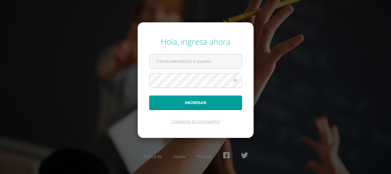
click at [206, 60] on input "text" at bounding box center [195, 61] width 92 height 14
type input "[PERSON_NAME][EMAIL_ADDRESS][DOMAIN_NAME]"
click at [149, 95] on button "Ingresar" at bounding box center [195, 102] width 93 height 15
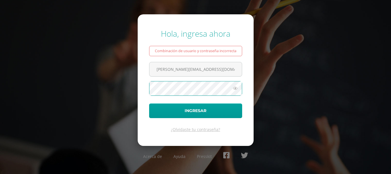
click at [149, 103] on button "Ingresar" at bounding box center [195, 110] width 93 height 15
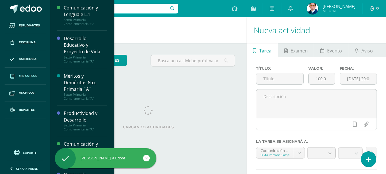
click at [24, 76] on span "Mis cursos" at bounding box center [28, 76] width 18 height 5
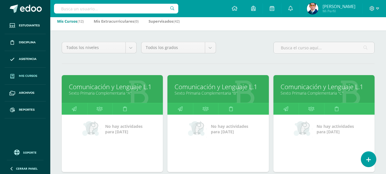
scroll to position [86, 0]
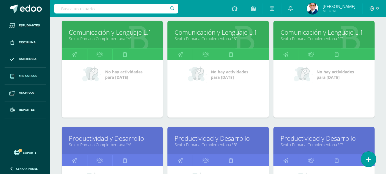
click at [306, 35] on link "Comunicación y Lenguaje L.1" at bounding box center [324, 32] width 87 height 9
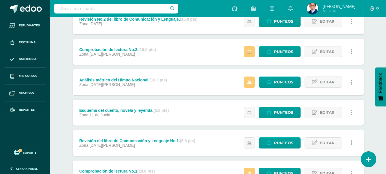
scroll to position [114, 0]
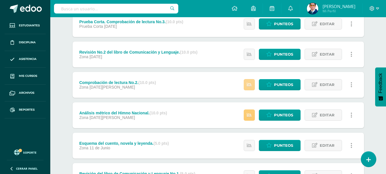
click at [248, 87] on icon at bounding box center [249, 84] width 5 height 5
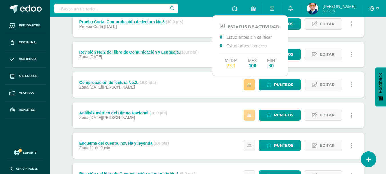
click at [253, 117] on link at bounding box center [249, 114] width 11 height 11
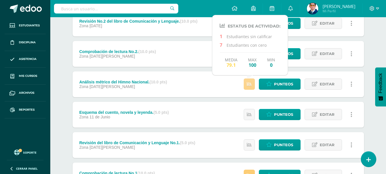
scroll to position [172, 0]
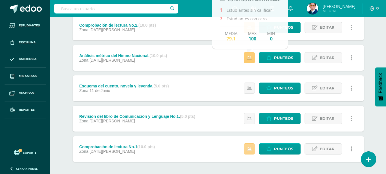
click at [252, 149] on icon at bounding box center [249, 148] width 5 height 5
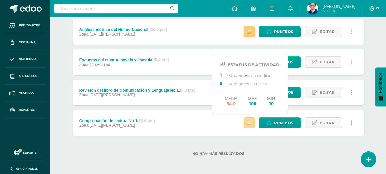
scroll to position [26, 0]
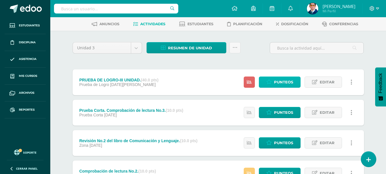
click at [273, 81] on link "Punteos" at bounding box center [280, 81] width 42 height 11
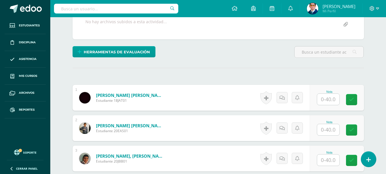
scroll to position [114, 0]
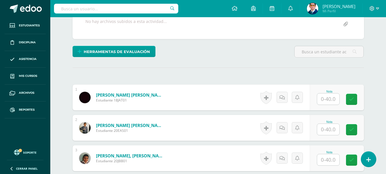
click at [334, 100] on input "text" at bounding box center [329, 98] width 22 height 11
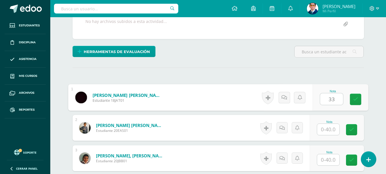
type input "33"
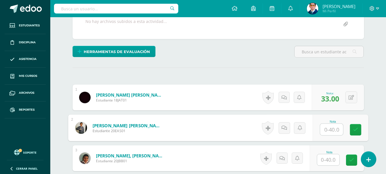
scroll to position [115, 0]
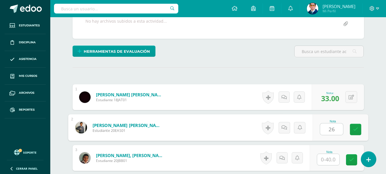
type input "26"
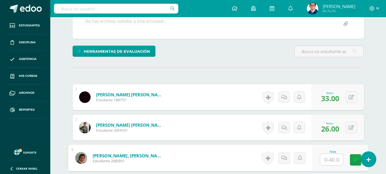
scroll to position [115, 0]
type input "28"
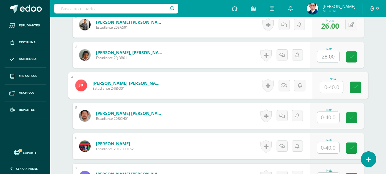
scroll to position [218, 0]
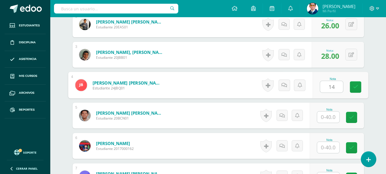
type input "14"
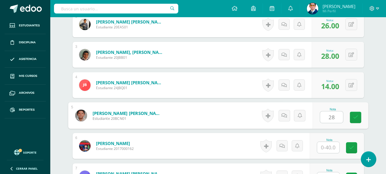
type input "28"
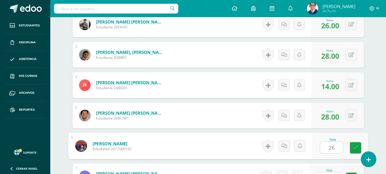
type input "26"
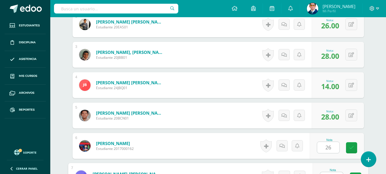
scroll to position [227, 0]
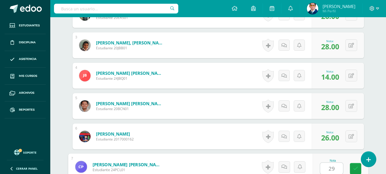
type input "29"
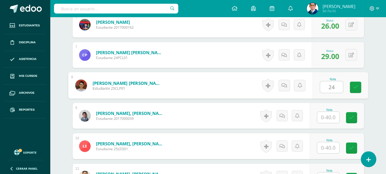
type input "24"
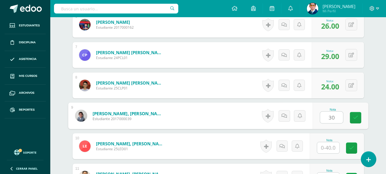
type input "30"
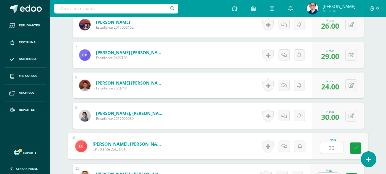
type input "23"
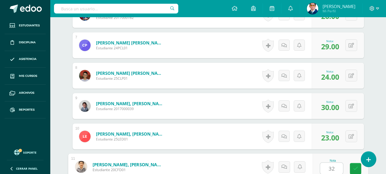
type input "32"
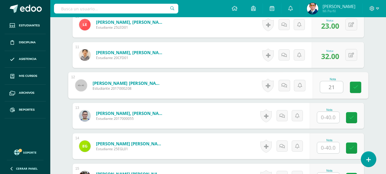
type input "21"
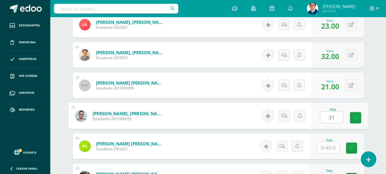
type input "31"
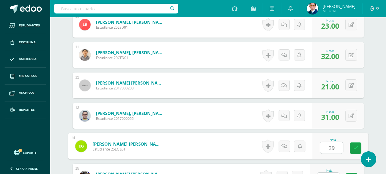
type input "29"
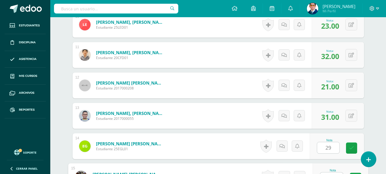
scroll to position [470, 0]
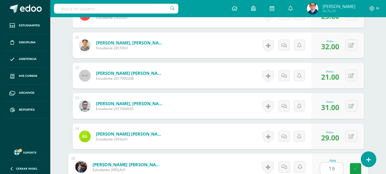
type input "19"
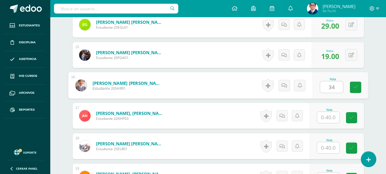
type input "34"
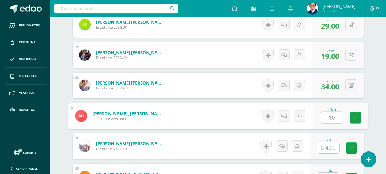
type input "10"
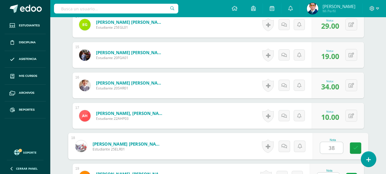
type input "38"
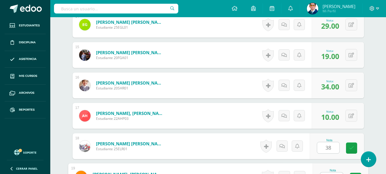
scroll to position [591, 0]
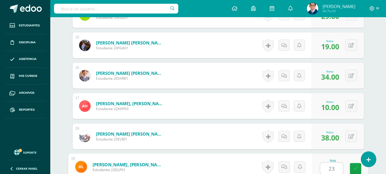
type input "23"
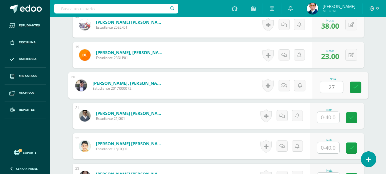
type input "27"
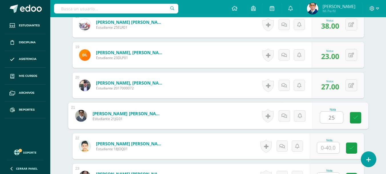
type input "25"
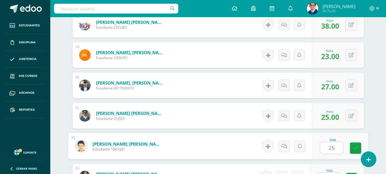
type input "25"
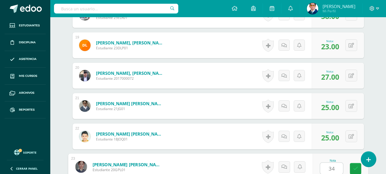
type input "34"
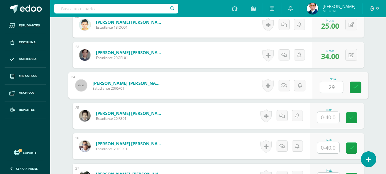
type input "29"
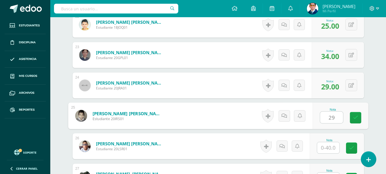
type input "29"
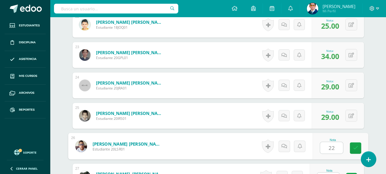
type input "22"
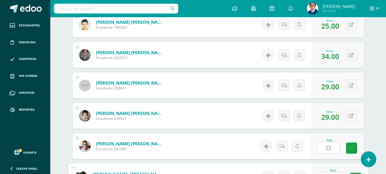
scroll to position [834, 0]
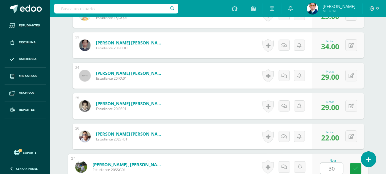
type input "30"
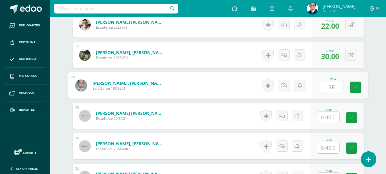
type input "38"
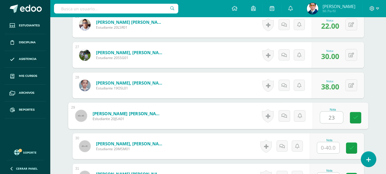
type input "23"
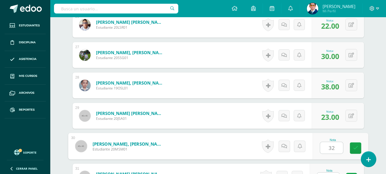
type input "32"
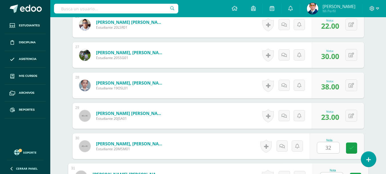
scroll to position [955, 0]
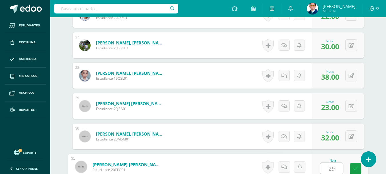
type input "29"
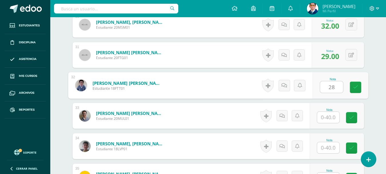
type input "28"
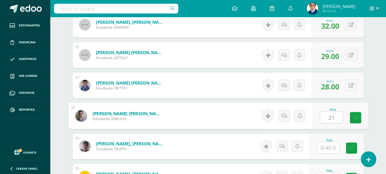
type input "21"
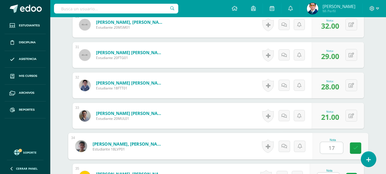
type input "17"
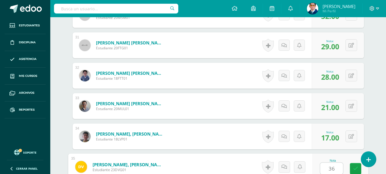
type input "36"
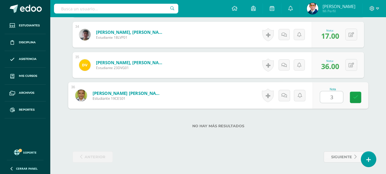
type input "31"
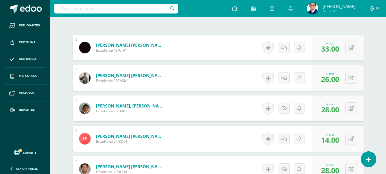
scroll to position [91, 0]
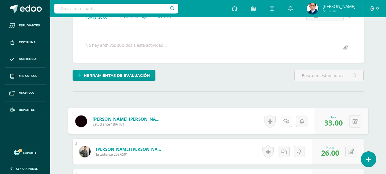
click at [289, 122] on link at bounding box center [286, 120] width 11 height 11
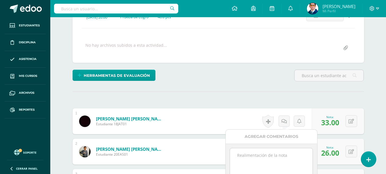
click at [274, 148] on textarea at bounding box center [271, 162] width 83 height 29
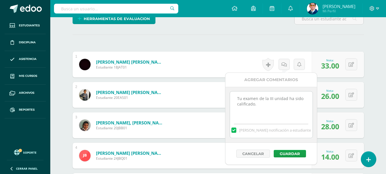
scroll to position [148, 0]
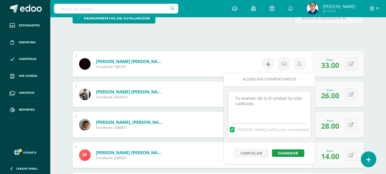
drag, startPoint x: 259, startPoint y: 105, endPoint x: 255, endPoint y: 103, distance: 4.1
click at [255, 103] on textarea "Tu examen de la III unidad ha sido calificado." at bounding box center [270, 105] width 83 height 29
click at [248, 102] on textarea "Tu examen de la III unidad ha sido calificado." at bounding box center [270, 105] width 83 height 29
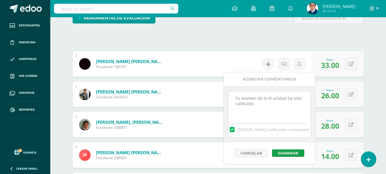
click at [260, 104] on textarea "Tu examen de la III unidad ha sido calificado." at bounding box center [270, 105] width 83 height 29
click at [249, 102] on textarea "Tu examen de la III unidad ha sido calificado." at bounding box center [270, 105] width 83 height 29
click at [235, 98] on textarea "Tu examen de la III unidad ha sido calificado." at bounding box center [270, 105] width 83 height 29
drag, startPoint x: 235, startPoint y: 98, endPoint x: 249, endPoint y: 105, distance: 15.6
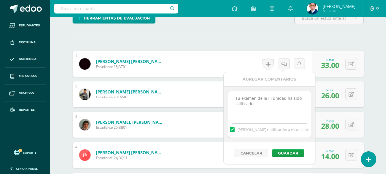
click at [249, 105] on textarea "Tu examen de la III unidad ha sido calificado." at bounding box center [270, 105] width 83 height 29
drag, startPoint x: 245, startPoint y: 101, endPoint x: 233, endPoint y: 112, distance: 16.6
click at [233, 112] on textarea "Tu examen de la III unidad ha sido calificado." at bounding box center [270, 105] width 83 height 29
drag, startPoint x: 261, startPoint y: 104, endPoint x: 233, endPoint y: 94, distance: 30.3
click at [233, 94] on textarea "Tu examen de la III unidad ha sido calificado." at bounding box center [270, 105] width 83 height 29
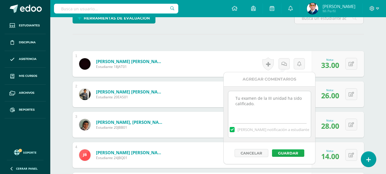
type textarea "Tu examen de la III unidad ha sido calificado."
click at [298, 153] on button "Guardar" at bounding box center [288, 152] width 32 height 7
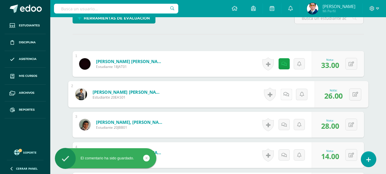
click at [284, 93] on icon at bounding box center [287, 94] width 6 height 5
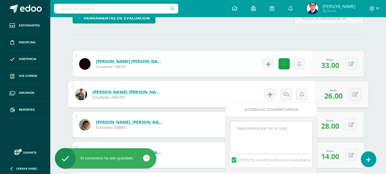
click at [266, 132] on textarea at bounding box center [271, 135] width 83 height 29
paste textarea "Tu examen de la III unidad ha sido calificado."
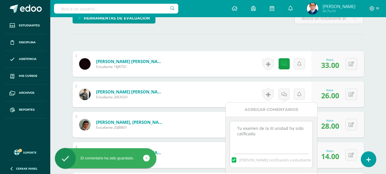
paste textarea "Tu examen de la III unidad ha sido calificado."
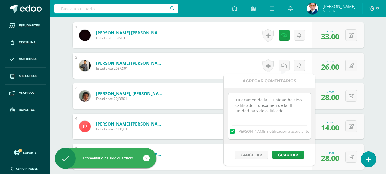
drag, startPoint x: 292, startPoint y: 112, endPoint x: 255, endPoint y: 98, distance: 40.2
click at [255, 98] on textarea "Tu examen de la III unidad ha sido calificado. Tu examen de la III unidad ha si…" at bounding box center [270, 107] width 83 height 29
click at [254, 98] on textarea "Tu examen de la III unidad ha sido calificado. Tu examen de la III unidad ha si…" at bounding box center [270, 107] width 83 height 29
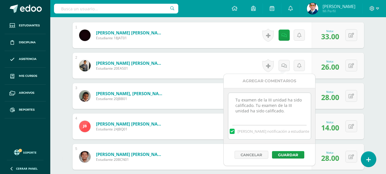
drag, startPoint x: 291, startPoint y: 114, endPoint x: 228, endPoint y: 103, distance: 63.4
click at [232, 97] on textarea "Tu examen de la III unidad ha sido calificado. Tu examen de la III unidad ha si…" at bounding box center [270, 107] width 83 height 29
paste textarea
type textarea "Tu examen de la III unidad ha sido calificado."
click at [307, 160] on div "Cancelar Guardar" at bounding box center [270, 155] width 92 height 22
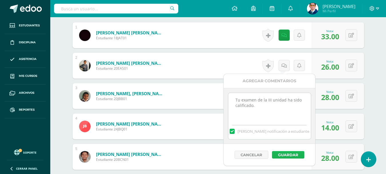
click at [294, 155] on button "Guardar" at bounding box center [288, 154] width 32 height 7
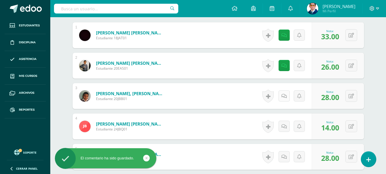
click at [286, 99] on link at bounding box center [284, 95] width 11 height 11
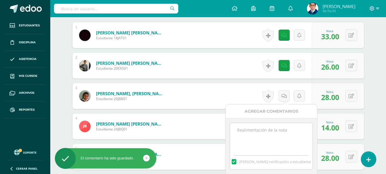
click at [284, 132] on textarea at bounding box center [271, 137] width 83 height 29
paste textarea "Tu examen de la III unidad ha sido calificado."
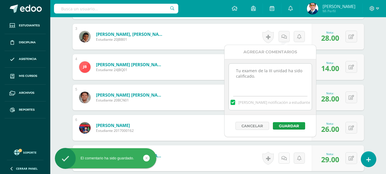
scroll to position [262, 0]
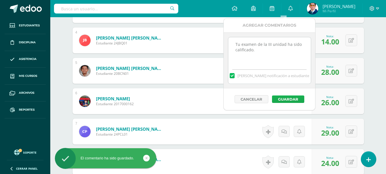
type textarea "Tu examen de la III unidad ha sido calificado."
click at [276, 97] on button "Guardar" at bounding box center [288, 98] width 32 height 7
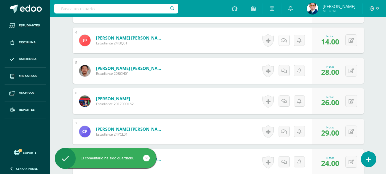
click at [286, 42] on icon at bounding box center [284, 40] width 5 height 5
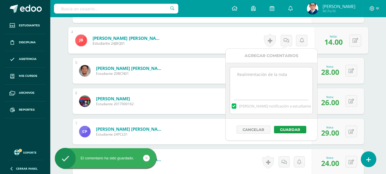
click at [278, 83] on textarea at bounding box center [271, 81] width 83 height 29
paste textarea "Tu examen de la III unidad ha sido calificado."
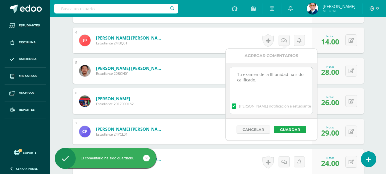
type textarea "Tu examen de la III unidad ha sido calificado."
click at [290, 130] on button "Guardar" at bounding box center [290, 129] width 32 height 7
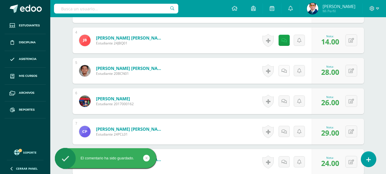
click at [284, 72] on icon at bounding box center [284, 70] width 5 height 5
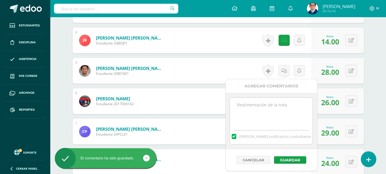
click at [281, 107] on textarea at bounding box center [271, 112] width 83 height 29
paste textarea "Tu examen de la III unidad ha sido calificado."
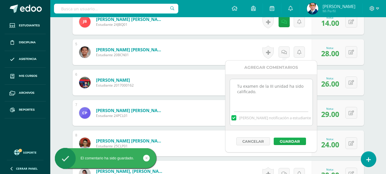
scroll to position [291, 0]
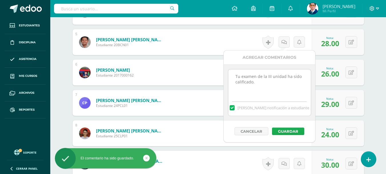
type textarea "Tu examen de la III unidad ha sido calificado."
click at [280, 130] on button "Guardar" at bounding box center [288, 130] width 32 height 7
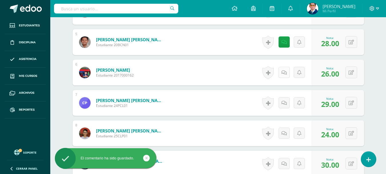
click at [282, 71] on icon at bounding box center [284, 72] width 5 height 5
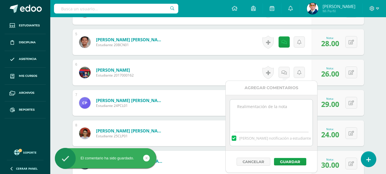
click at [285, 112] on textarea at bounding box center [271, 113] width 83 height 29
paste textarea "Tu examen de la III unidad ha sido calificado."
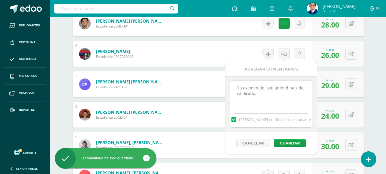
scroll to position [320, 0]
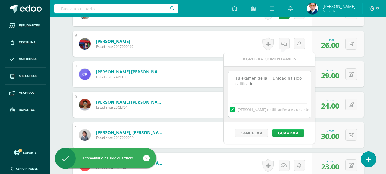
type textarea "Tu examen de la III unidad ha sido calificado."
click at [286, 130] on button "Guardar" at bounding box center [288, 132] width 32 height 7
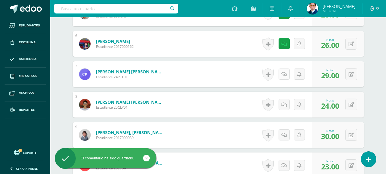
click at [287, 74] on link at bounding box center [284, 73] width 11 height 11
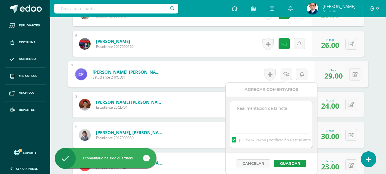
click at [282, 113] on textarea at bounding box center [271, 115] width 83 height 29
paste textarea "Tu examen de la III unidad ha sido calificado."
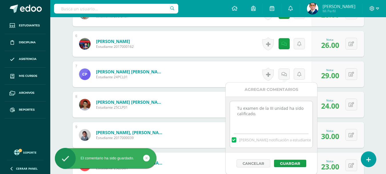
scroll to position [377, 0]
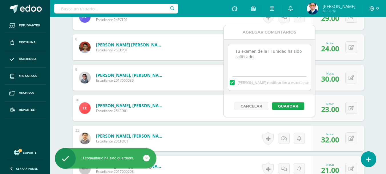
type textarea "Tu examen de la III unidad ha sido calificado."
click at [283, 108] on button "Guardar" at bounding box center [288, 105] width 32 height 7
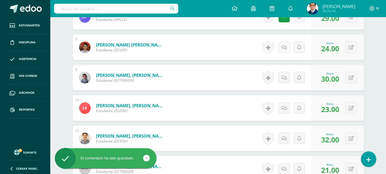
click at [284, 48] on icon at bounding box center [284, 47] width 5 height 5
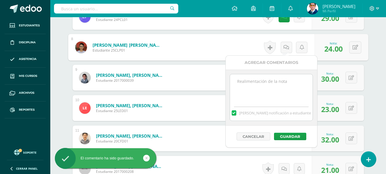
click at [290, 89] on textarea at bounding box center [271, 88] width 83 height 29
paste textarea "Tu examen de la III unidad ha sido calificado."
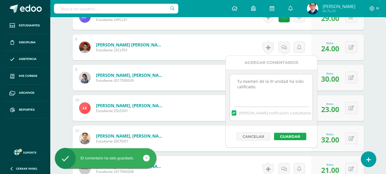
type textarea "Tu examen de la III unidad ha sido calificado."
click at [300, 136] on button "Guardar" at bounding box center [290, 135] width 32 height 7
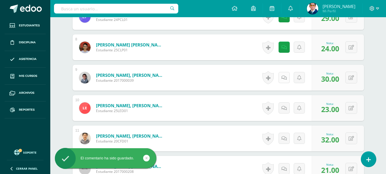
click at [286, 78] on icon at bounding box center [284, 77] width 5 height 5
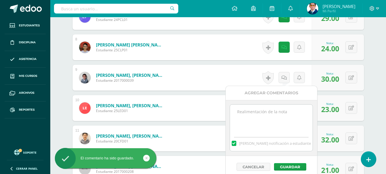
paste textarea "Tu examen de la III unidad ha sido calificado."
click at [289, 105] on textarea at bounding box center [271, 118] width 83 height 29
type textarea "Tu examen de la III unidad ha sido calificado."
click at [295, 168] on button "Guardar" at bounding box center [290, 166] width 32 height 7
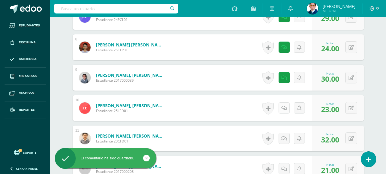
click at [285, 108] on icon at bounding box center [284, 108] width 5 height 5
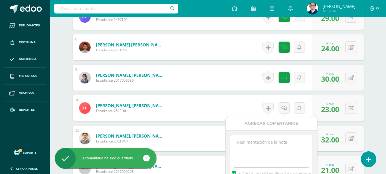
paste textarea "Tu examen de la III unidad ha sido calificado."
click at [282, 142] on textarea at bounding box center [271, 149] width 83 height 29
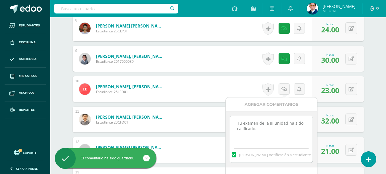
scroll to position [405, 0]
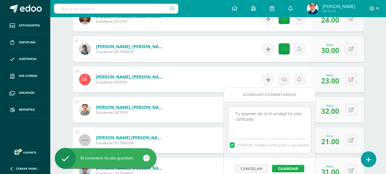
type textarea "Tu examen de la III unidad ha sido calificado."
click at [290, 168] on button "Guardar" at bounding box center [288, 167] width 32 height 7
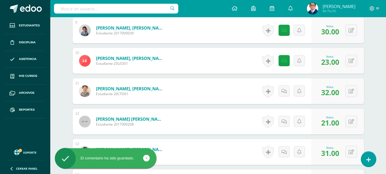
scroll to position [434, 0]
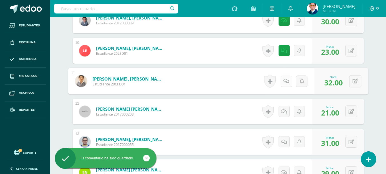
click at [283, 80] on link at bounding box center [286, 80] width 11 height 11
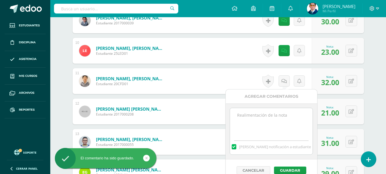
click at [277, 116] on textarea at bounding box center [271, 122] width 83 height 29
paste textarea "Tu examen de la III unidad ha sido calificado."
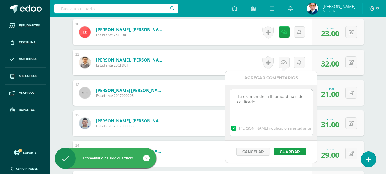
scroll to position [463, 0]
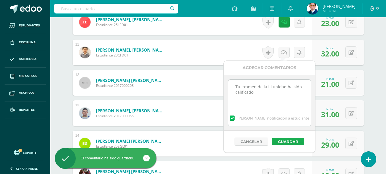
type textarea "Tu examen de la III unidad ha sido calificado."
click at [292, 142] on button "Guardar" at bounding box center [288, 141] width 32 height 7
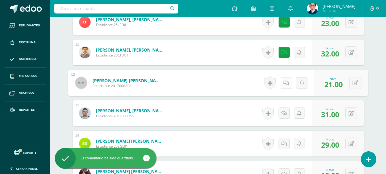
click at [282, 80] on link at bounding box center [286, 82] width 11 height 11
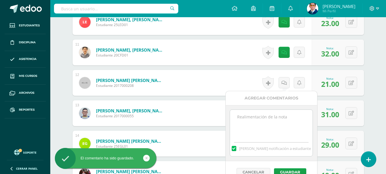
paste textarea "Tu examen de la III unidad ha sido calificado."
click at [284, 119] on textarea "Tu examen de la III unidad ha sido calificado." at bounding box center [271, 124] width 83 height 29
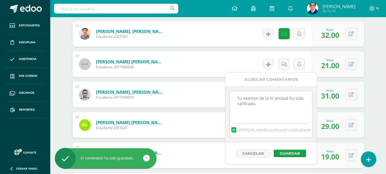
scroll to position [491, 0]
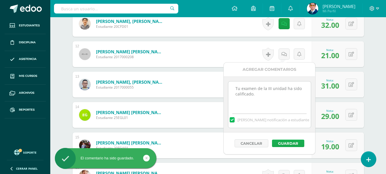
type textarea "Tu examen de la III unidad ha sido calificado."
click at [288, 142] on button "Guardar" at bounding box center [288, 142] width 32 height 7
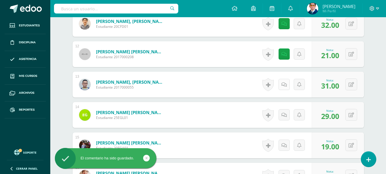
click at [286, 84] on icon at bounding box center [284, 84] width 5 height 5
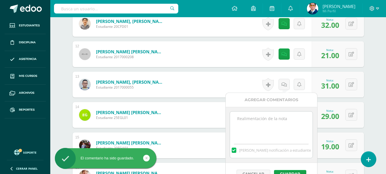
paste textarea "Tu examen de la III unidad ha sido calificado."
click at [286, 122] on textarea at bounding box center [271, 125] width 83 height 29
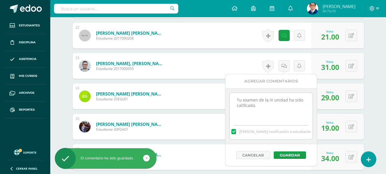
scroll to position [520, 0]
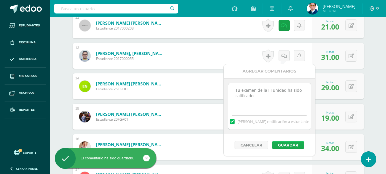
type textarea "Tu examen de la III unidad ha sido calificado."
click at [296, 143] on button "Guardar" at bounding box center [288, 144] width 32 height 7
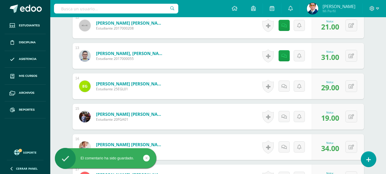
click at [279, 80] on div "Historial de actividad No hay historial para esta actividad Agregar Comentarios…" at bounding box center [286, 86] width 51 height 26
click at [285, 87] on icon at bounding box center [284, 86] width 5 height 5
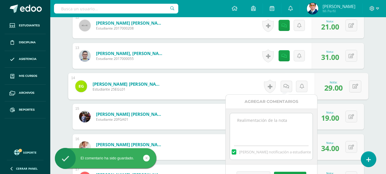
paste textarea "Tu examen de la III unidad ha sido calificado."
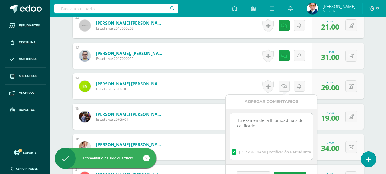
click at [293, 117] on textarea "Tu examen de la III unidad ha sido calificado." at bounding box center [271, 127] width 83 height 29
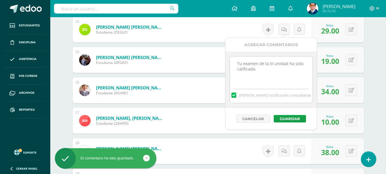
scroll to position [577, 0]
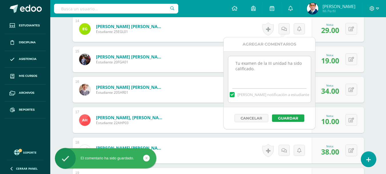
type textarea "Tu examen de la III unidad ha sido calificado."
click at [294, 120] on button "Guardar" at bounding box center [288, 117] width 32 height 7
click at [294, 119] on button "Guardar" at bounding box center [288, 117] width 32 height 7
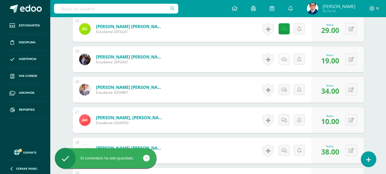
click at [285, 59] on icon at bounding box center [284, 59] width 5 height 5
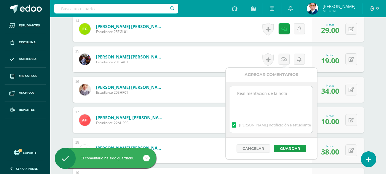
paste textarea "Tu examen de la III unidad ha sido calificado."
click at [290, 93] on textarea at bounding box center [271, 100] width 83 height 29
type textarea "Tu examen de la III unidad ha sido calificado."
click at [290, 147] on button "Guardar" at bounding box center [290, 147] width 32 height 7
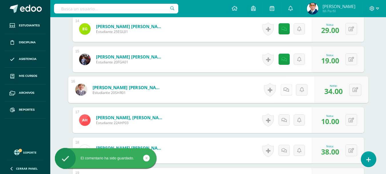
click at [286, 90] on icon at bounding box center [287, 89] width 6 height 5
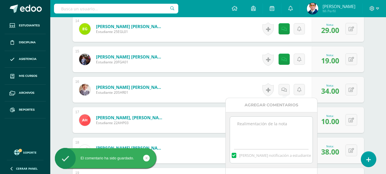
paste textarea "Tu examen de la III unidad ha sido calificado."
click at [289, 124] on textarea "Tu examen de la III unidad ha sido calificado." at bounding box center [271, 130] width 83 height 29
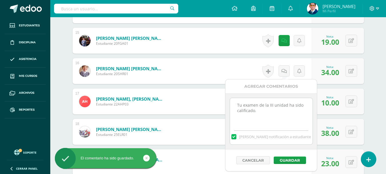
scroll to position [606, 0]
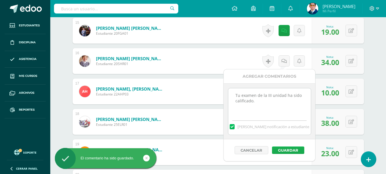
type textarea "Tu examen de la III unidad ha sido calificado."
click at [292, 147] on button "Guardar" at bounding box center [288, 149] width 32 height 7
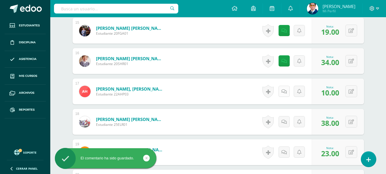
click at [285, 92] on icon at bounding box center [284, 91] width 5 height 5
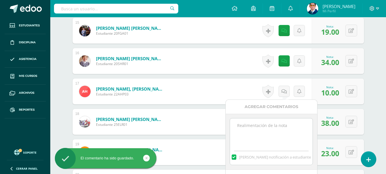
paste textarea "Tu examen de la III unidad ha sido calificado."
click at [282, 128] on textarea at bounding box center [271, 132] width 83 height 29
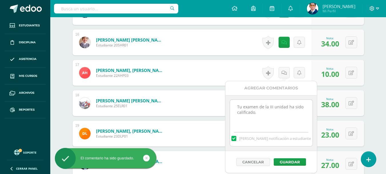
scroll to position [634, 0]
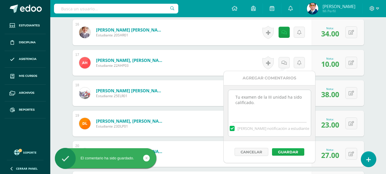
type textarea "Tu examen de la III unidad ha sido calificado."
click at [288, 151] on button "Guardar" at bounding box center [288, 151] width 32 height 7
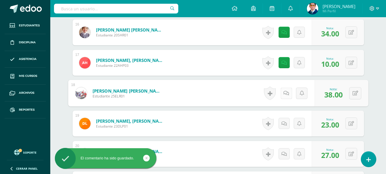
click at [285, 90] on link at bounding box center [286, 92] width 11 height 11
click at [288, 128] on textarea at bounding box center [271, 134] width 83 height 29
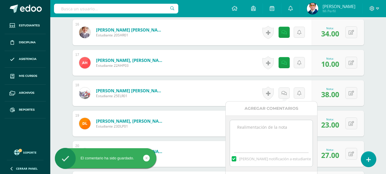
paste textarea "Tu examen de la III unidad ha sido calificado."
click at [288, 128] on textarea "Tu examen de la III unidad ha sido calificado." at bounding box center [271, 134] width 83 height 29
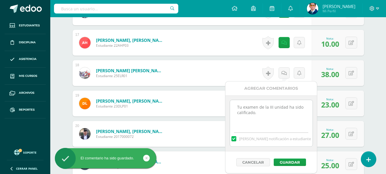
scroll to position [691, 0]
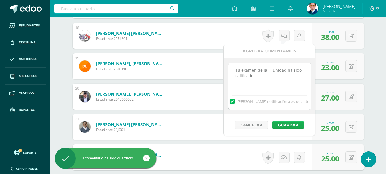
type textarea "Tu examen de la III unidad ha sido calificado."
click at [290, 127] on button "Guardar" at bounding box center [288, 124] width 32 height 7
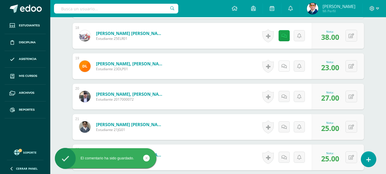
click at [285, 68] on icon at bounding box center [284, 66] width 5 height 5
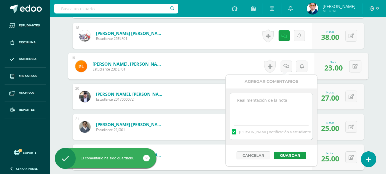
paste textarea "Tu examen de la III unidad ha sido calificado."
click at [295, 113] on textarea "Tu examen de la III unidad ha sido calificado." at bounding box center [271, 107] width 83 height 29
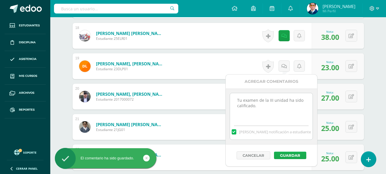
type textarea "Tu examen de la III unidad ha sido calificado."
click at [295, 155] on button "Guardar" at bounding box center [290, 154] width 32 height 7
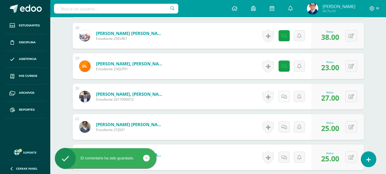
click at [285, 92] on link at bounding box center [284, 96] width 11 height 11
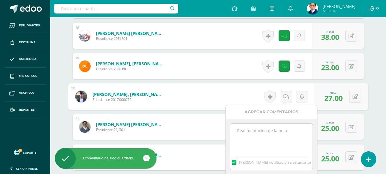
paste textarea "Tu examen de la III unidad ha sido calificado."
click at [287, 130] on textarea "Tu examen de la III unidad ha sido calificado." at bounding box center [271, 137] width 83 height 29
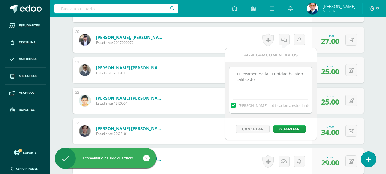
scroll to position [749, 0]
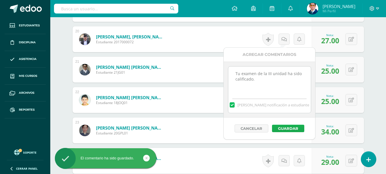
type textarea "Tu examen de la III unidad ha sido calificado."
click at [287, 129] on button "Guardar" at bounding box center [288, 127] width 32 height 7
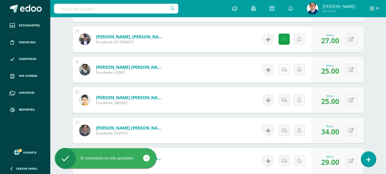
click at [286, 74] on link at bounding box center [284, 69] width 11 height 11
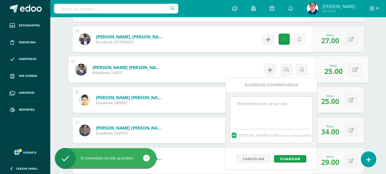
paste textarea "Tu examen de la III unidad ha sido calificado."
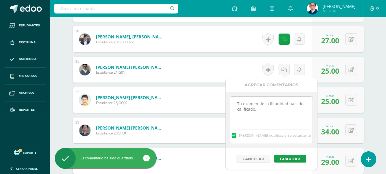
click at [286, 103] on textarea "Tu examen de la III unidad ha sido calificado." at bounding box center [271, 110] width 83 height 29
type textarea "Tu examen de la III unidad ha sido calificado."
click at [302, 158] on button "Guardar" at bounding box center [290, 158] width 32 height 7
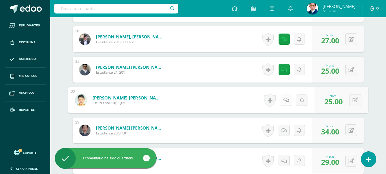
click at [283, 99] on link at bounding box center [286, 99] width 11 height 11
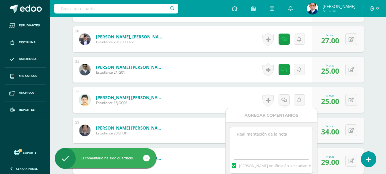
paste textarea "Tu examen de la III unidad ha sido calificado."
click at [286, 138] on textarea "Tu examen de la III unidad ha sido calificado." at bounding box center [271, 141] width 83 height 29
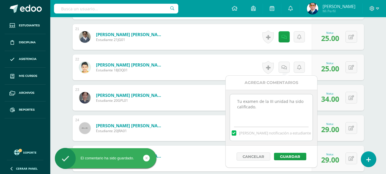
scroll to position [806, 0]
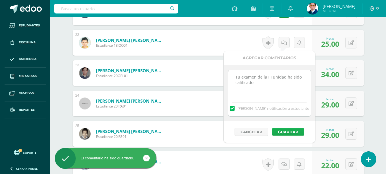
type textarea "Tu examen de la III unidad ha sido calificado."
click at [290, 132] on button "Guardar" at bounding box center [288, 131] width 32 height 7
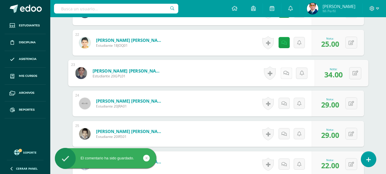
click at [288, 76] on link at bounding box center [286, 72] width 11 height 11
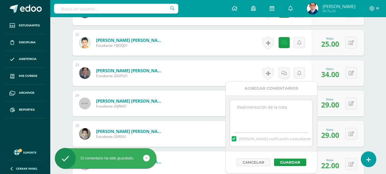
paste textarea "Tu examen de la III unidad ha sido calificado."
click at [281, 107] on textarea at bounding box center [271, 114] width 83 height 29
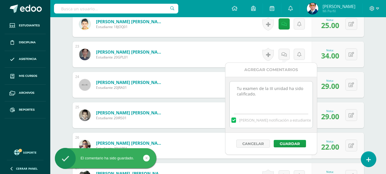
scroll to position [834, 0]
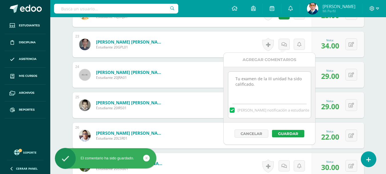
type textarea "Tu examen de la III unidad ha sido calificado."
click at [289, 132] on button "Guardar" at bounding box center [288, 133] width 32 height 7
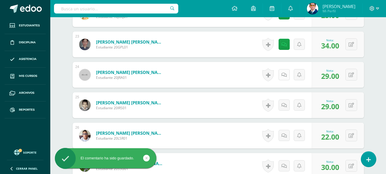
click at [286, 76] on icon at bounding box center [284, 74] width 5 height 5
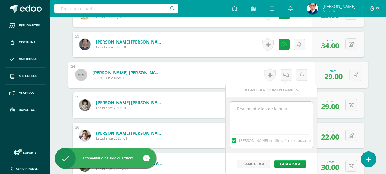
paste textarea "Tu examen de la III unidad ha sido calificado."
click at [282, 118] on textarea at bounding box center [271, 116] width 83 height 29
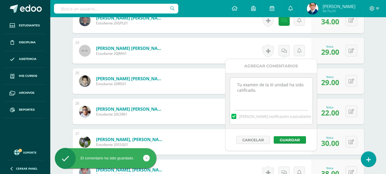
scroll to position [892, 0]
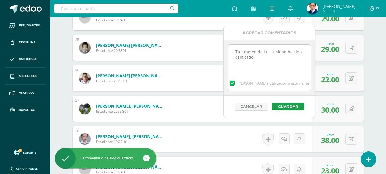
type textarea "Tu examen de la III unidad ha sido calificado."
click at [275, 100] on div "Cancelar Guardar" at bounding box center [270, 107] width 92 height 22
click at [277, 106] on button "Guardar" at bounding box center [288, 106] width 32 height 7
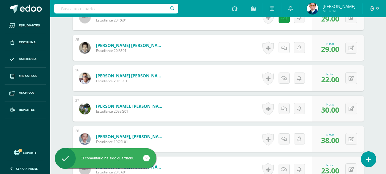
click at [282, 47] on link at bounding box center [284, 47] width 11 height 11
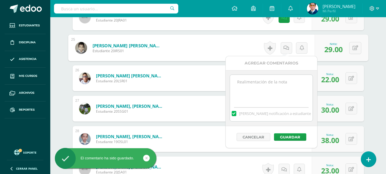
paste textarea "Tu examen de la III unidad ha sido calificado."
click at [289, 85] on textarea "Tu examen de la III unidad ha sido calificado." at bounding box center [271, 89] width 83 height 29
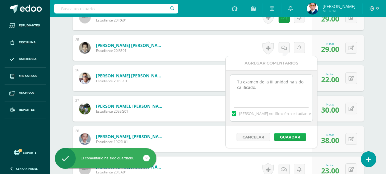
type textarea "Tu examen de la III unidad ha sido calificado."
click at [299, 134] on button "Guardar" at bounding box center [290, 136] width 32 height 7
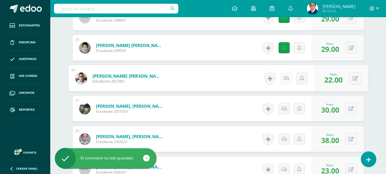
click at [285, 79] on icon at bounding box center [287, 78] width 6 height 5
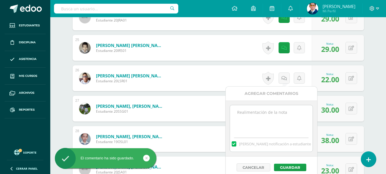
paste textarea "Tu examen de la III unidad ha sido calificado."
click at [294, 116] on textarea at bounding box center [271, 119] width 83 height 29
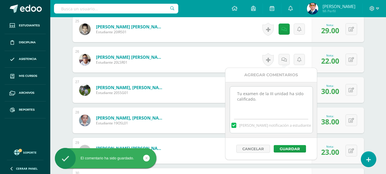
scroll to position [920, 0]
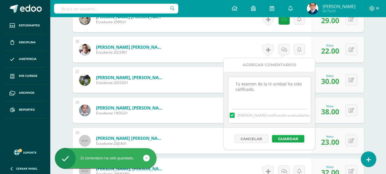
type textarea "Tu examen de la III unidad ha sido calificado."
click at [296, 138] on button "Guardar" at bounding box center [288, 138] width 32 height 7
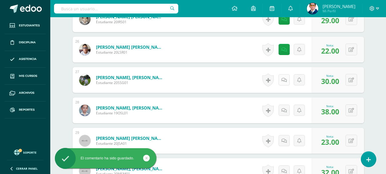
click at [288, 82] on link at bounding box center [284, 79] width 11 height 11
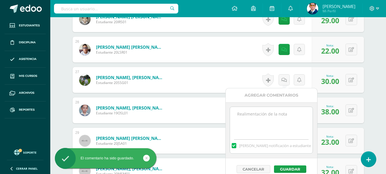
click at [292, 116] on textarea at bounding box center [271, 121] width 83 height 29
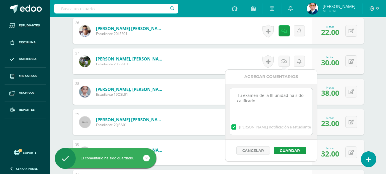
scroll to position [949, 0]
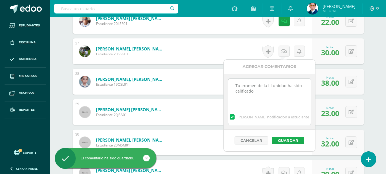
type textarea "Tu examen de la III unidad ha sido calificado."
click at [295, 140] on button "Guardar" at bounding box center [288, 139] width 32 height 7
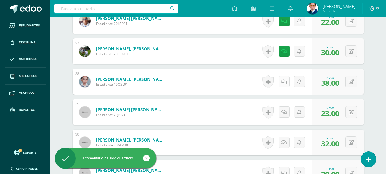
click at [286, 82] on icon at bounding box center [284, 81] width 5 height 5
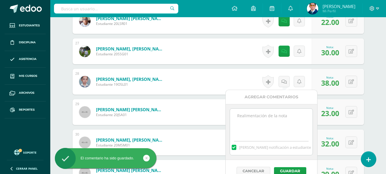
paste textarea "Tu examen de la III unidad ha sido calificado."
click at [285, 126] on textarea at bounding box center [271, 122] width 83 height 29
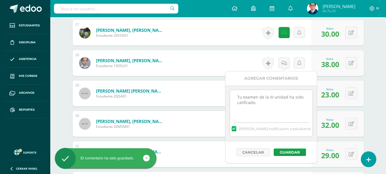
scroll to position [978, 0]
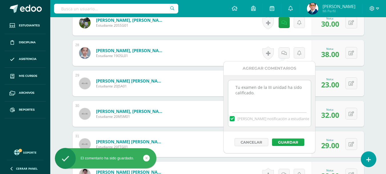
type textarea "Tu examen de la III unidad ha sido calificado."
click at [297, 144] on button "Guardar" at bounding box center [288, 141] width 32 height 7
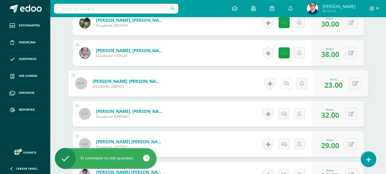
click at [287, 83] on link at bounding box center [286, 83] width 11 height 11
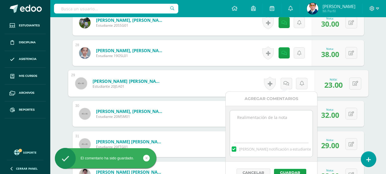
paste textarea "Tu examen de la III unidad ha sido calificado."
click at [290, 115] on textarea "Tu examen de la III unidad ha sido calificado." at bounding box center [271, 124] width 83 height 29
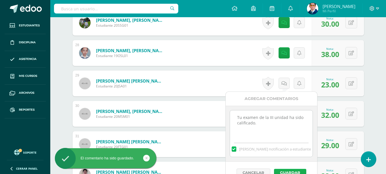
type textarea "Tu examen de la III unidad ha sido calificado."
click at [297, 171] on button "Guardar" at bounding box center [290, 171] width 32 height 7
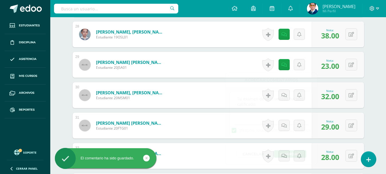
scroll to position [1006, 0]
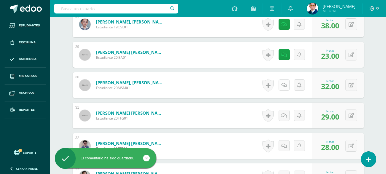
click at [286, 88] on link at bounding box center [284, 84] width 11 height 11
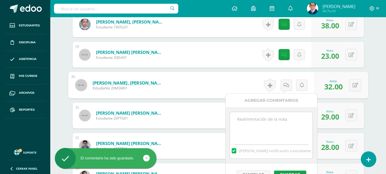
paste textarea "Tu examen de la III unidad ha sido calificado."
click at [288, 122] on textarea "Tu examen de la III unidad ha sido calificado." at bounding box center [271, 126] width 83 height 29
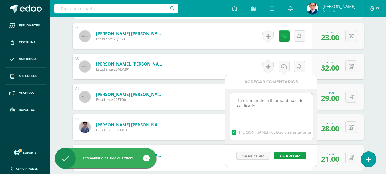
scroll to position [1035, 0]
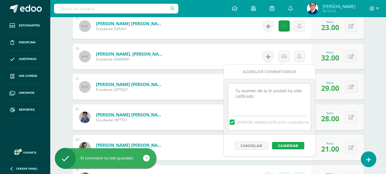
type textarea "Tu examen de la III unidad ha sido calificado."
click at [292, 145] on button "Guardar" at bounding box center [288, 145] width 32 height 7
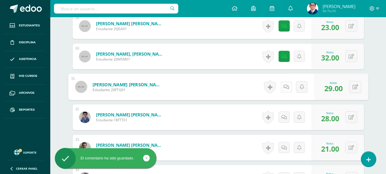
click at [282, 88] on link at bounding box center [286, 86] width 11 height 11
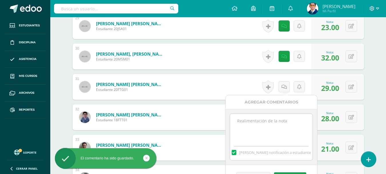
paste textarea "Tu examen de la III unidad ha sido calificado."
click at [283, 118] on textarea "Tu examen de la III unidad ha sido calificado." at bounding box center [271, 128] width 83 height 29
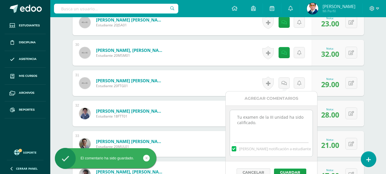
scroll to position [1063, 0]
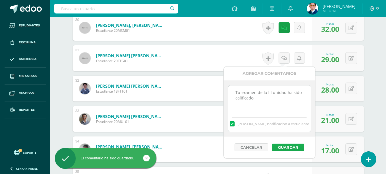
type textarea "Tu examen de la III unidad ha sido calificado."
click at [292, 149] on button "Guardar" at bounding box center [288, 146] width 32 height 7
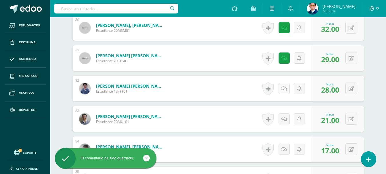
click at [287, 91] on link at bounding box center [284, 88] width 11 height 11
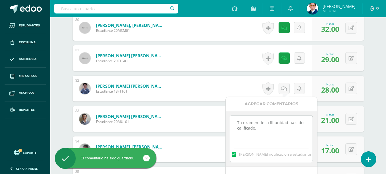
click at [287, 127] on textarea "Tu examen de la III unidad ha sido calificado." at bounding box center [271, 129] width 83 height 29
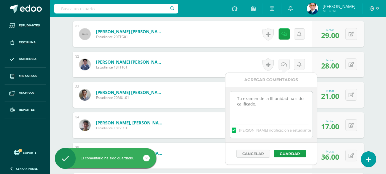
scroll to position [1121, 0]
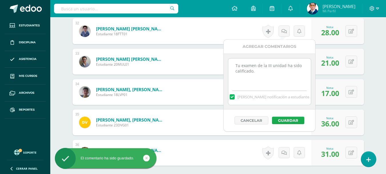
type textarea "Tu examen de la III unidad ha sido calificado."
click at [288, 121] on button "Guardar" at bounding box center [288, 119] width 32 height 7
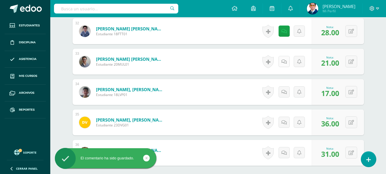
click at [284, 64] on icon at bounding box center [284, 61] width 5 height 5
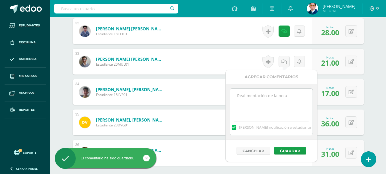
paste textarea "Tu examen de la III unidad ha sido calificado."
drag, startPoint x: 283, startPoint y: 101, endPoint x: 284, endPoint y: 103, distance: 2.9
click at [283, 101] on textarea "Tu examen de la III unidad ha sido calificado." at bounding box center [271, 102] width 83 height 29
type textarea "Tu examen de la III unidad ha sido calificado."
click at [294, 150] on button "Guardar" at bounding box center [290, 150] width 32 height 7
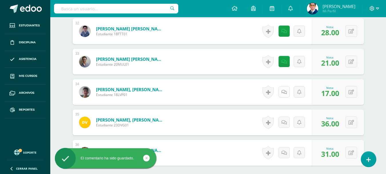
click at [286, 92] on icon at bounding box center [284, 92] width 5 height 5
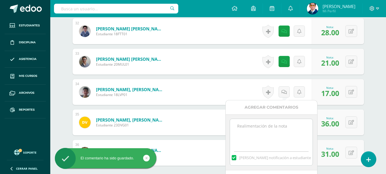
paste textarea "Tu examen de la III unidad ha sido calificado."
click at [296, 126] on textarea "Tu examen de la III unidad ha sido calificado." at bounding box center [271, 133] width 83 height 29
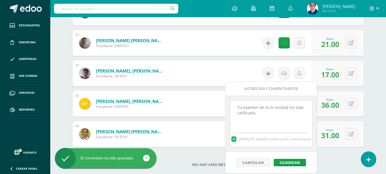
scroll to position [1149, 0]
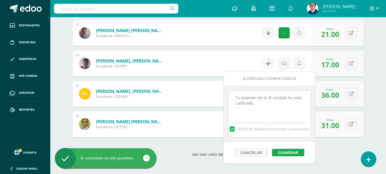
type textarea "Tu examen de la III unidad ha sido calificado."
click at [296, 150] on button "Guardar" at bounding box center [288, 151] width 32 height 7
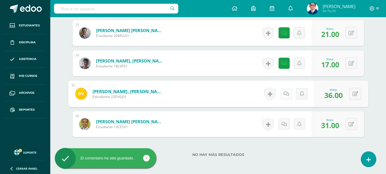
click at [284, 91] on icon at bounding box center [287, 93] width 6 height 5
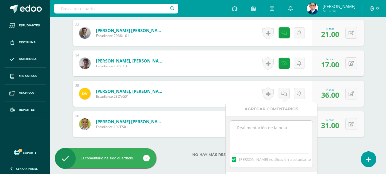
paste textarea "Tu examen de la III unidad ha sido calificado."
click at [292, 126] on textarea at bounding box center [271, 134] width 83 height 29
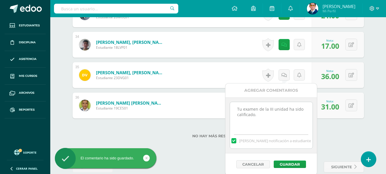
scroll to position [1178, 0]
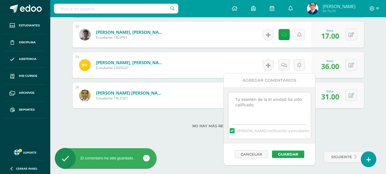
type textarea "Tu examen de la III unidad ha sido calificado."
click at [297, 152] on button "Guardar" at bounding box center [288, 153] width 32 height 7
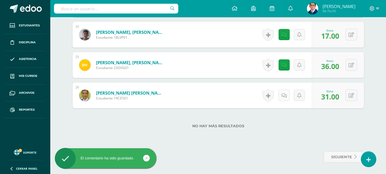
click at [286, 96] on icon at bounding box center [284, 95] width 5 height 5
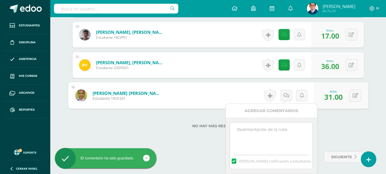
paste textarea "Tu examen de la III unidad ha sido calificado."
click at [288, 132] on textarea "Tu examen de la III unidad ha sido calificado." at bounding box center [271, 136] width 83 height 29
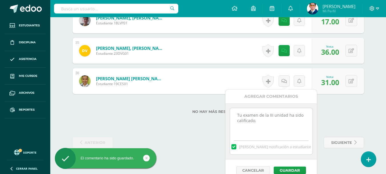
scroll to position [1200, 0]
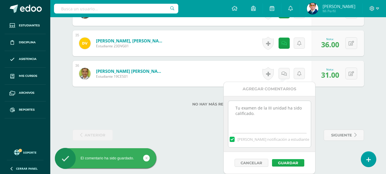
type textarea "Tu examen de la III unidad ha sido calificado."
click at [295, 159] on button "Guardar" at bounding box center [288, 162] width 32 height 7
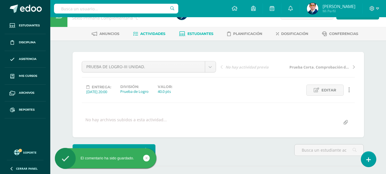
scroll to position [0, 0]
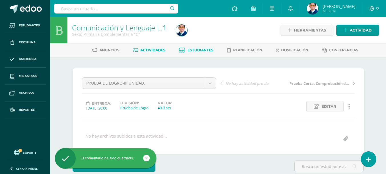
click at [189, 51] on span "Estudiantes" at bounding box center [201, 50] width 26 height 4
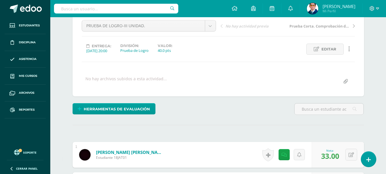
scroll to position [200, 0]
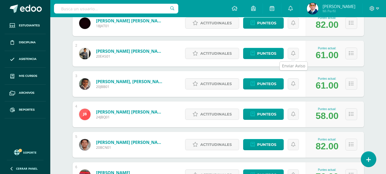
scroll to position [114, 0]
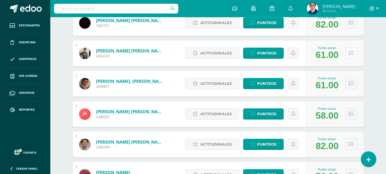
click at [350, 56] on button at bounding box center [352, 53] width 12 height 12
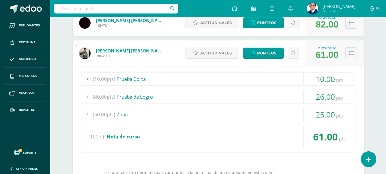
scroll to position [172, 0]
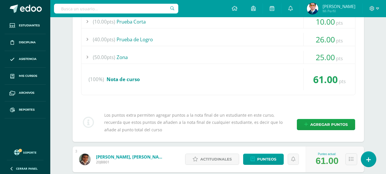
click at [127, 58] on div "(50.00pts) Zona" at bounding box center [219, 57] width 274 height 13
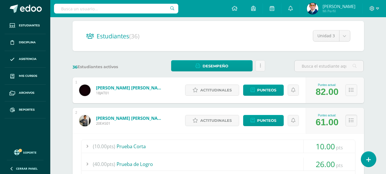
scroll to position [57, 0]
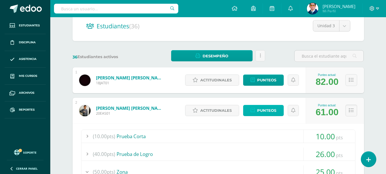
click at [257, 111] on link "Punteos" at bounding box center [263, 110] width 41 height 11
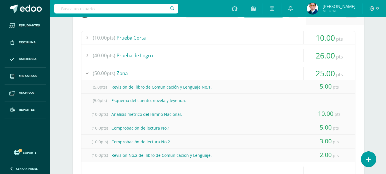
scroll to position [172, 0]
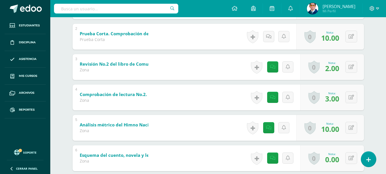
scroll to position [159, 0]
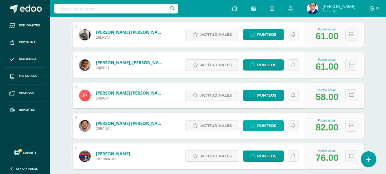
scroll to position [143, 0]
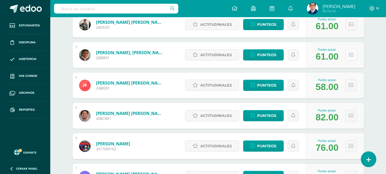
click at [350, 55] on icon at bounding box center [351, 54] width 5 height 5
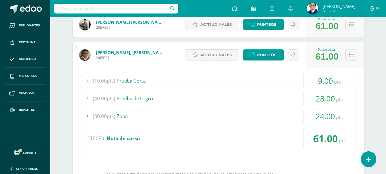
click at [118, 116] on div "(50.00pts) Zona" at bounding box center [219, 116] width 274 height 13
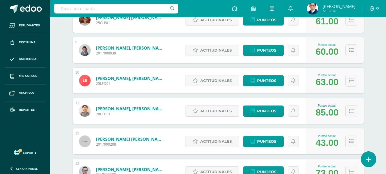
scroll to position [572, 0]
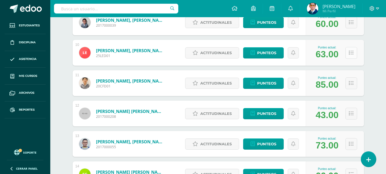
click at [350, 54] on icon at bounding box center [351, 52] width 5 height 5
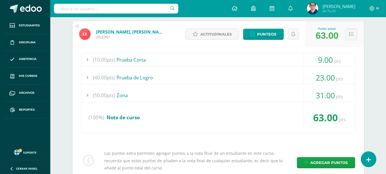
scroll to position [601, 0]
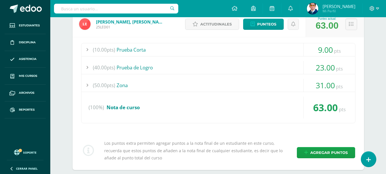
click at [124, 88] on div "(50.00pts) Zona" at bounding box center [219, 85] width 274 height 13
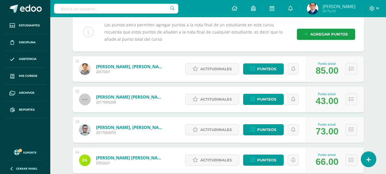
scroll to position [830, 0]
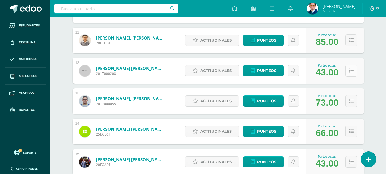
click at [353, 72] on icon at bounding box center [351, 70] width 5 height 5
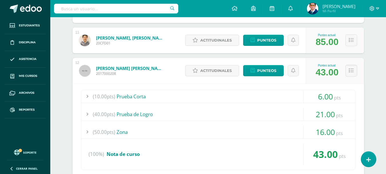
scroll to position [915, 0]
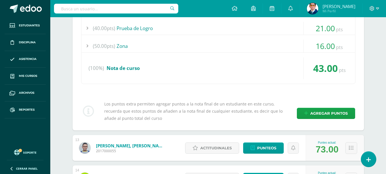
click at [126, 47] on div "(50.00pts) Zona" at bounding box center [219, 45] width 274 height 13
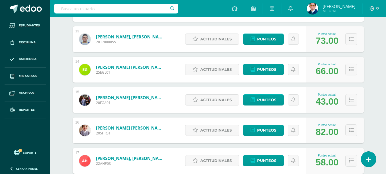
scroll to position [1116, 0]
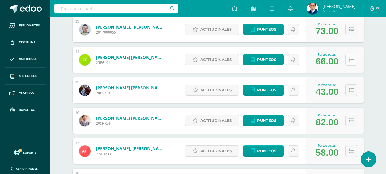
click at [350, 59] on icon at bounding box center [351, 59] width 5 height 5
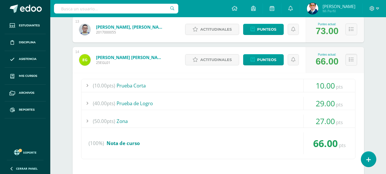
click at [129, 121] on div "(50.00pts) Zona" at bounding box center [219, 120] width 274 height 13
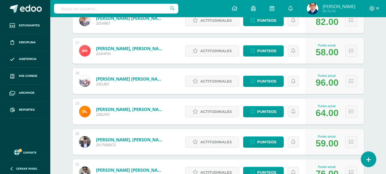
scroll to position [1459, 0]
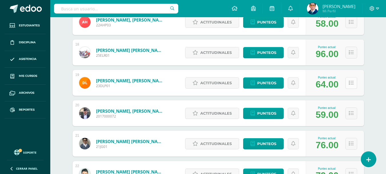
click at [354, 87] on button at bounding box center [352, 83] width 12 height 12
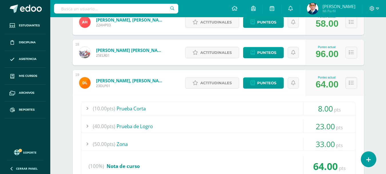
scroll to position [1488, 0]
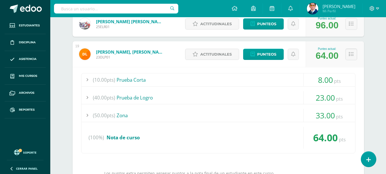
click at [124, 113] on div "(50.00pts) Zona" at bounding box center [219, 115] width 274 height 13
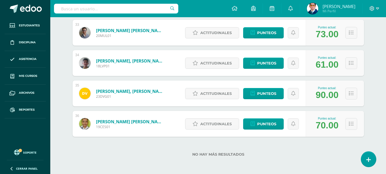
scroll to position [2149, 0]
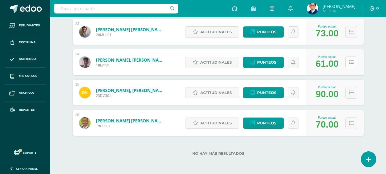
click at [347, 59] on button at bounding box center [352, 62] width 12 height 12
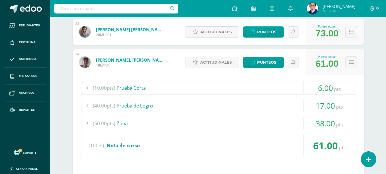
click at [122, 121] on div "(50.00pts) Zona" at bounding box center [219, 123] width 274 height 13
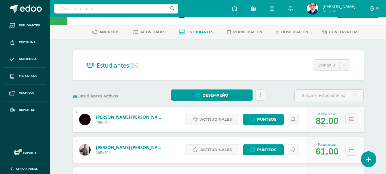
scroll to position [0, 0]
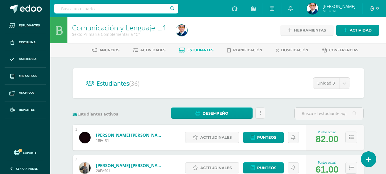
click at [186, 49] on link "Estudiantes" at bounding box center [196, 49] width 34 height 9
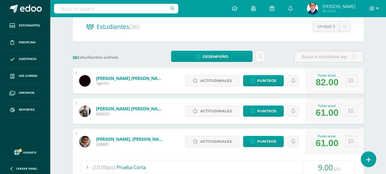
scroll to position [57, 0]
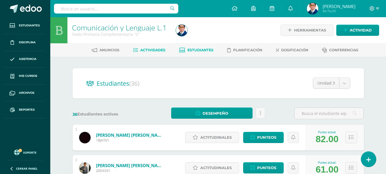
click at [151, 51] on span "Actividades" at bounding box center [152, 50] width 25 height 4
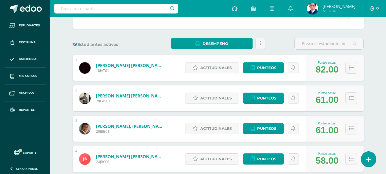
scroll to position [86, 0]
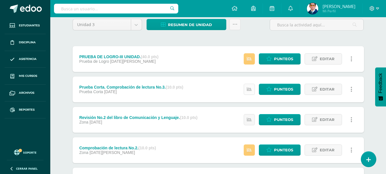
scroll to position [57, 0]
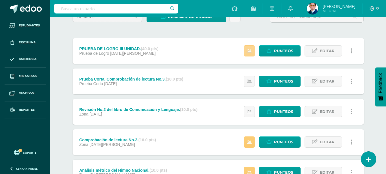
click at [249, 53] on link at bounding box center [249, 50] width 11 height 11
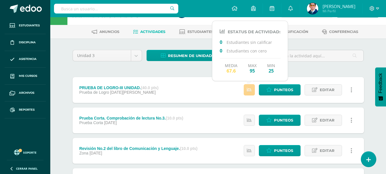
scroll to position [0, 0]
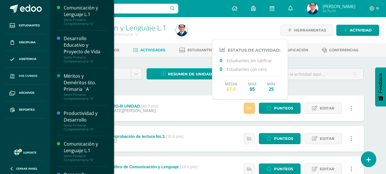
click at [28, 77] on span "Mis cursos" at bounding box center [28, 76] width 18 height 5
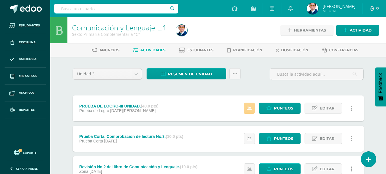
click at [247, 107] on link at bounding box center [249, 107] width 11 height 11
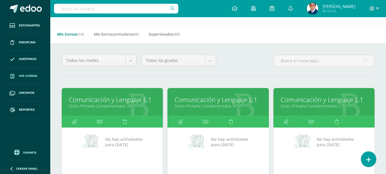
scroll to position [29, 0]
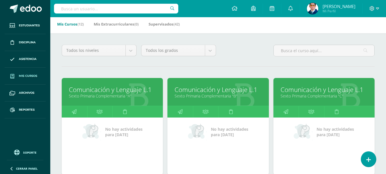
click at [115, 88] on link "Comunicación y Lenguaje L.1" at bounding box center [112, 89] width 87 height 9
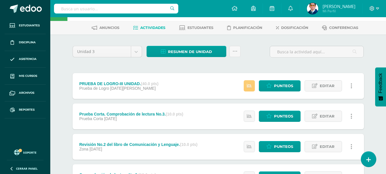
scroll to position [29, 0]
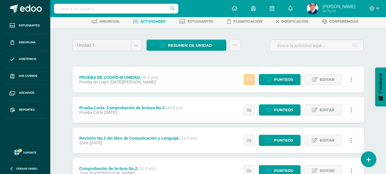
click at [246, 83] on link at bounding box center [249, 79] width 11 height 11
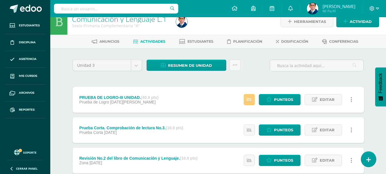
scroll to position [0, 0]
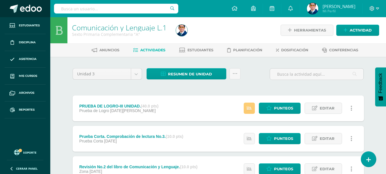
click at [40, 9] on span at bounding box center [31, 9] width 22 height 9
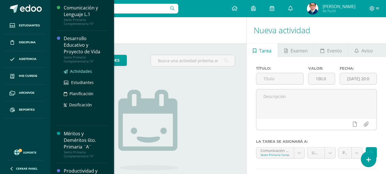
click at [82, 70] on span "Actividades" at bounding box center [81, 70] width 22 height 5
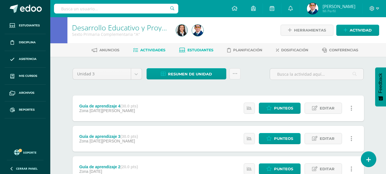
click at [196, 50] on span "Estudiantes" at bounding box center [201, 50] width 26 height 4
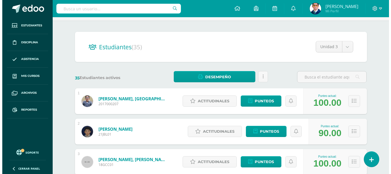
scroll to position [57, 0]
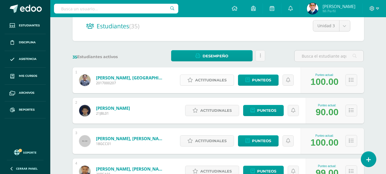
click at [216, 84] on span "Actitudinales" at bounding box center [210, 80] width 31 height 11
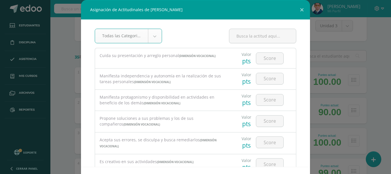
click at [256, 56] on input "number" at bounding box center [269, 58] width 27 height 11
type input "4"
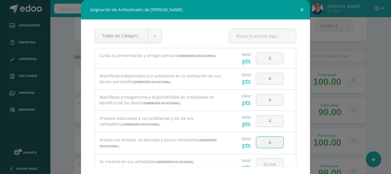
type input "4"
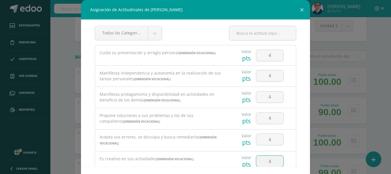
type input "4"
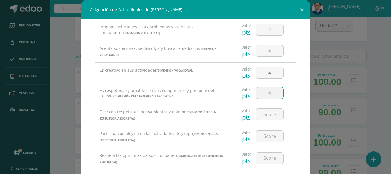
type input "4"
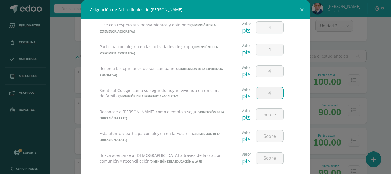
type input "4"
drag, startPoint x: 264, startPoint y: 137, endPoint x: 257, endPoint y: 134, distance: 7.4
click at [257, 134] on input "4" at bounding box center [269, 135] width 27 height 11
type input "3"
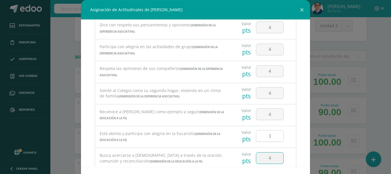
type input "4"
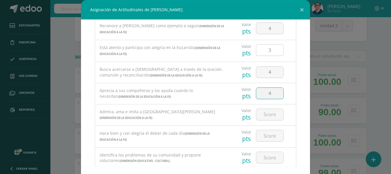
type input "4"
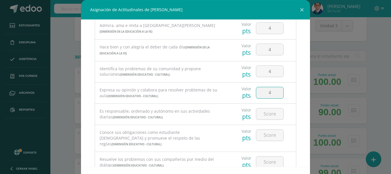
type input "4"
type input "3"
type input "4"
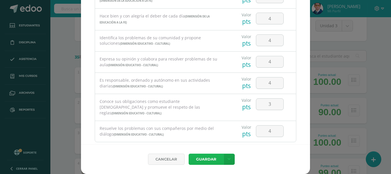
scroll to position [366, 0]
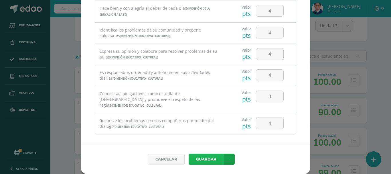
click at [202, 159] on button "Guardar" at bounding box center [206, 158] width 35 height 11
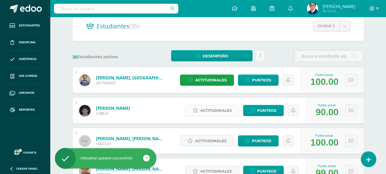
click at [213, 112] on span "Actitudinales" at bounding box center [216, 110] width 31 height 11
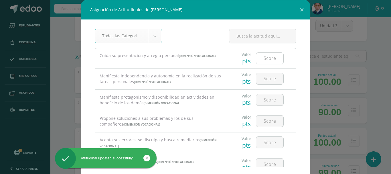
click at [271, 60] on input "number" at bounding box center [269, 58] width 27 height 11
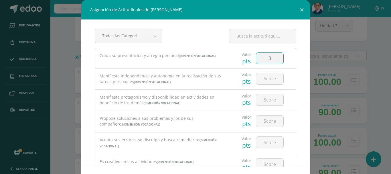
type input "3"
type input "4"
type input "3"
type input "4"
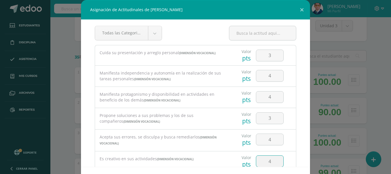
type input "4"
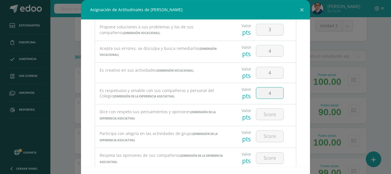
type input "4"
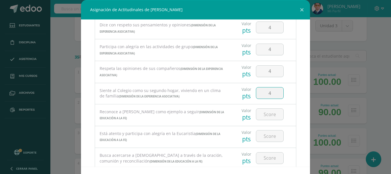
type input "4"
type input "3"
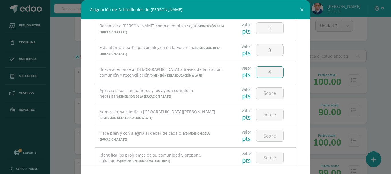
drag, startPoint x: 262, startPoint y: 71, endPoint x: 265, endPoint y: 71, distance: 3.1
click at [265, 71] on input "4" at bounding box center [269, 71] width 27 height 11
type input "3"
type input "4"
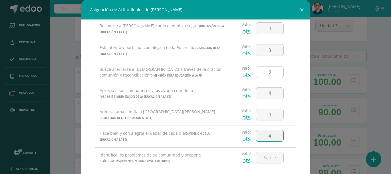
type input "4"
type input "3"
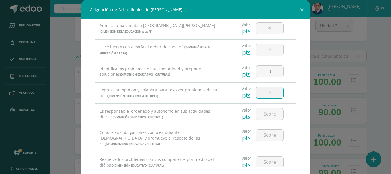
type input "4"
type input "3"
type input "4"
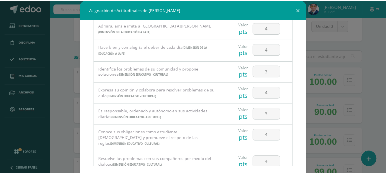
scroll to position [23, 0]
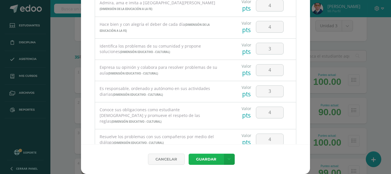
click at [207, 159] on button "Guardar" at bounding box center [206, 158] width 35 height 11
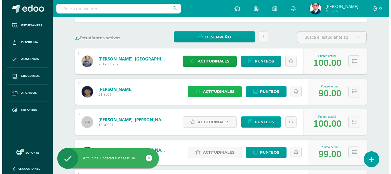
scroll to position [143, 0]
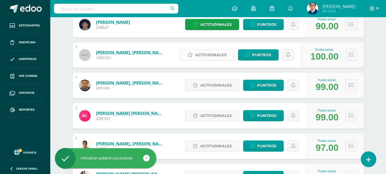
click at [205, 55] on span "Actitudinales" at bounding box center [210, 54] width 31 height 11
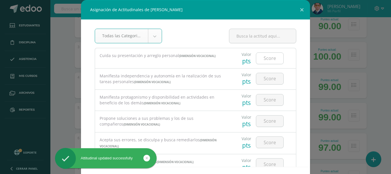
click at [263, 59] on input "number" at bounding box center [269, 58] width 27 height 11
type input "4"
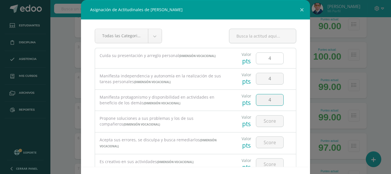
type input "4"
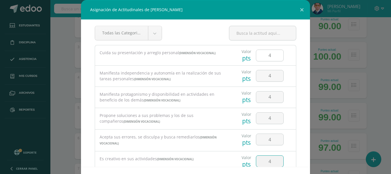
type input "4"
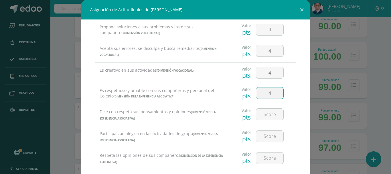
type input "4"
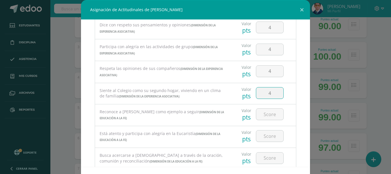
type input "4"
type input "3"
type input "4"
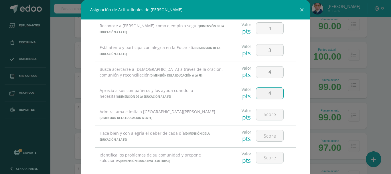
type input "4"
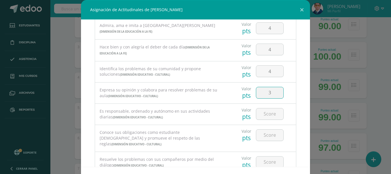
type input "3"
type input "4"
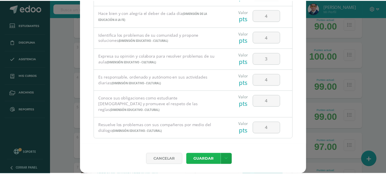
scroll to position [366, 0]
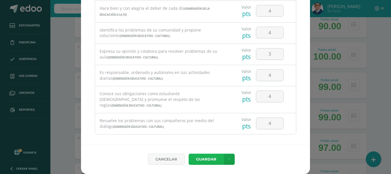
click at [194, 158] on button "Guardar" at bounding box center [206, 158] width 35 height 11
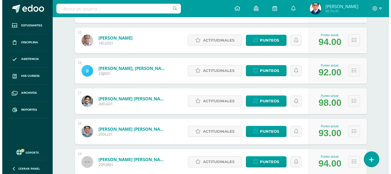
scroll to position [544, 0]
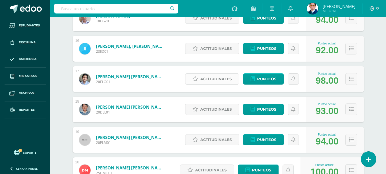
click at [214, 78] on span "Actitudinales" at bounding box center [216, 79] width 31 height 11
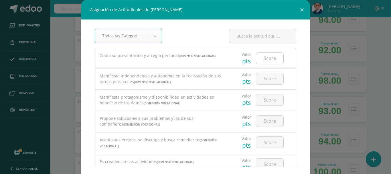
click at [257, 57] on input "number" at bounding box center [269, 58] width 27 height 11
drag, startPoint x: 257, startPoint y: 58, endPoint x: 269, endPoint y: 60, distance: 12.2
click at [269, 60] on input "3" at bounding box center [269, 58] width 27 height 11
type input "2"
type input "3"
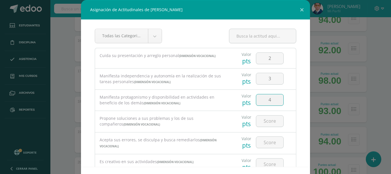
type input "4"
type input "3"
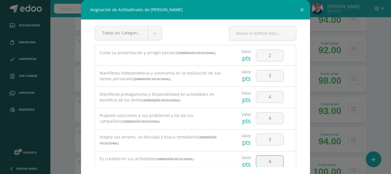
type input "4"
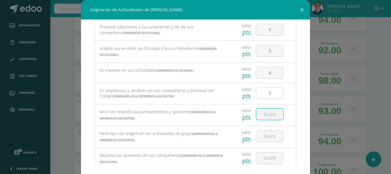
click at [266, 92] on input "3" at bounding box center [269, 92] width 27 height 11
drag, startPoint x: 259, startPoint y: 91, endPoint x: 257, endPoint y: 88, distance: 3.3
click at [258, 90] on input "3" at bounding box center [269, 92] width 27 height 11
type input "2"
type input "3"
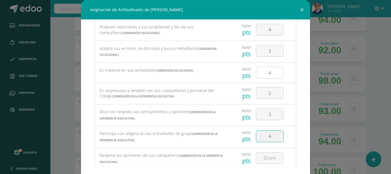
type input "4"
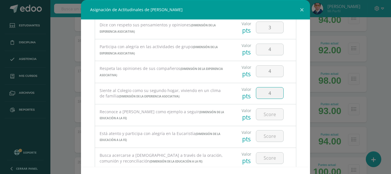
type input "4"
type input "3"
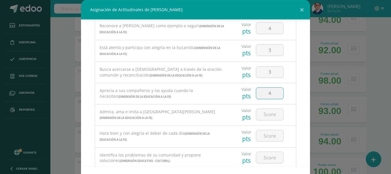
type input "4"
type input "3"
type input "4"
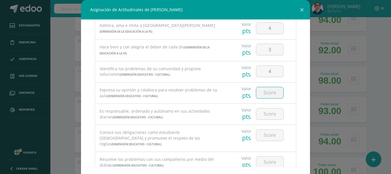
click at [271, 96] on input "number" at bounding box center [269, 92] width 27 height 11
type input "4"
type input "3"
type input "4"
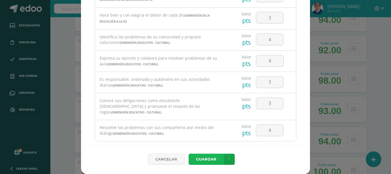
scroll to position [366, 0]
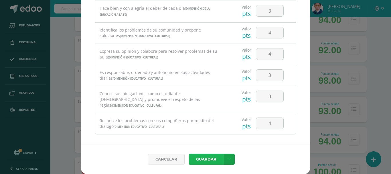
click at [211, 157] on button "Guardar" at bounding box center [206, 158] width 35 height 11
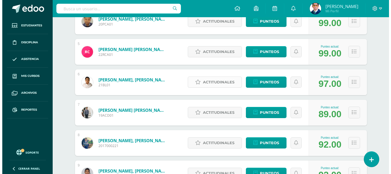
scroll to position [229, 0]
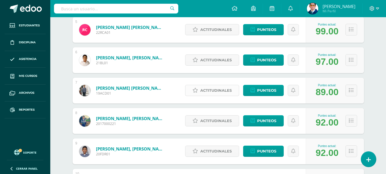
click at [210, 90] on span "Actitudinales" at bounding box center [216, 90] width 31 height 11
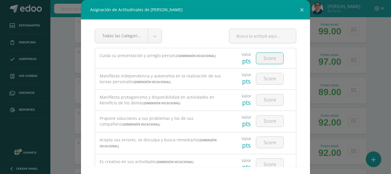
click at [261, 61] on input "number" at bounding box center [269, 58] width 27 height 11
type input "2"
type input "3"
type input "4"
type input "3"
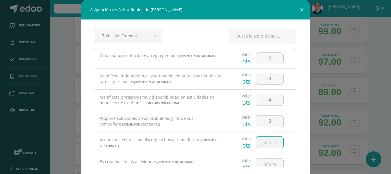
type input "3"
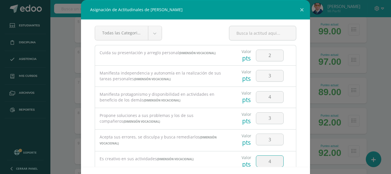
type input "4"
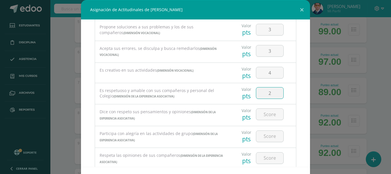
type input "2"
type input "3"
type input "4"
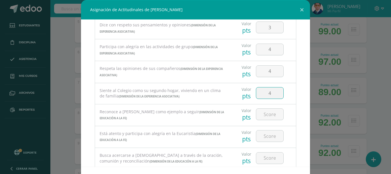
type input "4"
type input "3"
type input "4"
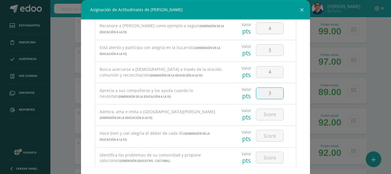
type input "3"
type input "4"
type input "3"
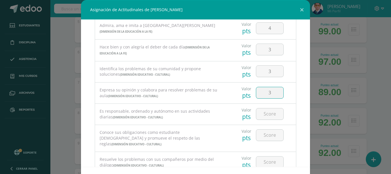
type input "3"
type input "2"
type input "4"
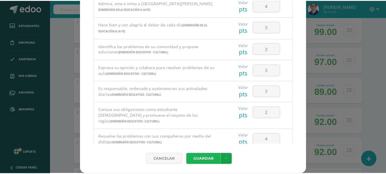
scroll to position [366, 0]
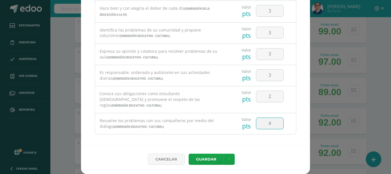
drag, startPoint x: 261, startPoint y: 118, endPoint x: 268, endPoint y: 118, distance: 7.2
click at [270, 118] on input "4" at bounding box center [269, 123] width 27 height 11
type input "3"
click at [212, 162] on button "Guardar" at bounding box center [206, 158] width 35 height 11
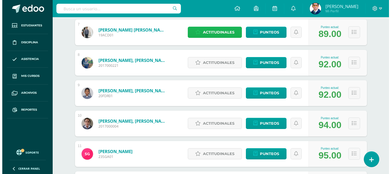
scroll to position [273, 0]
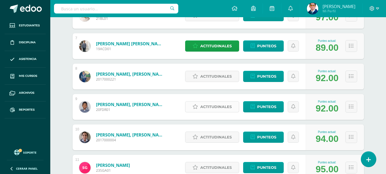
click at [213, 106] on span "Actitudinales" at bounding box center [216, 106] width 31 height 11
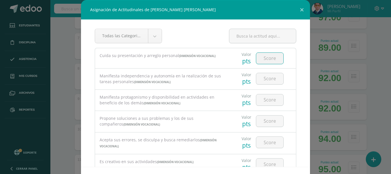
click at [256, 58] on input "number" at bounding box center [269, 58] width 27 height 11
drag, startPoint x: 268, startPoint y: 55, endPoint x: 252, endPoint y: 57, distance: 15.8
click at [256, 58] on input "3" at bounding box center [269, 58] width 27 height 11
type input "2"
type input "3"
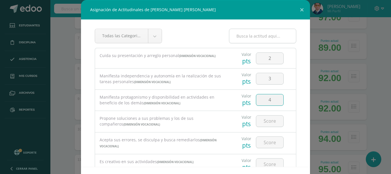
type input "4"
type input "3"
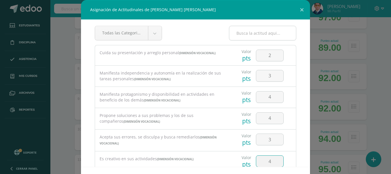
type input "4"
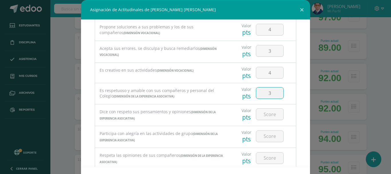
type input "3"
type input "4"
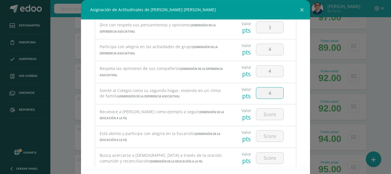
type input "4"
type input "3"
type input "4"
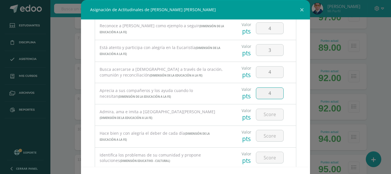
type input "4"
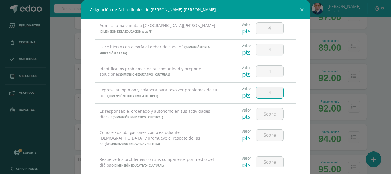
type input "4"
type input "3"
type input "4"
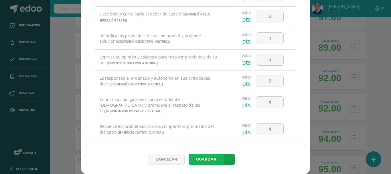
scroll to position [366, 0]
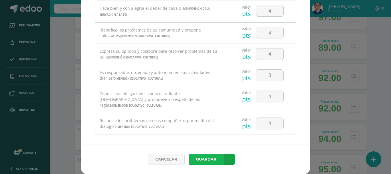
click at [202, 158] on button "Guardar" at bounding box center [206, 158] width 35 height 11
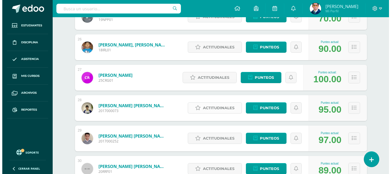
scroll to position [858, 0]
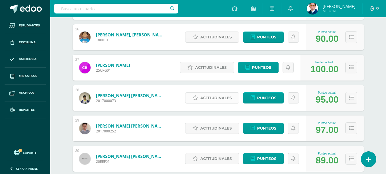
click at [216, 102] on span "Actitudinales" at bounding box center [216, 97] width 31 height 11
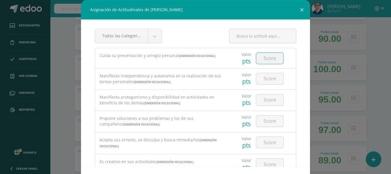
click at [256, 59] on input "number" at bounding box center [269, 58] width 27 height 11
type input "4"
type input "3"
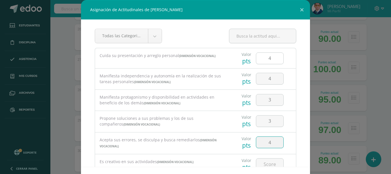
type input "4"
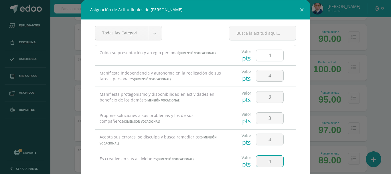
type input "4"
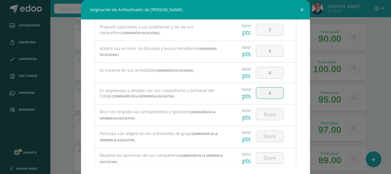
type input "4"
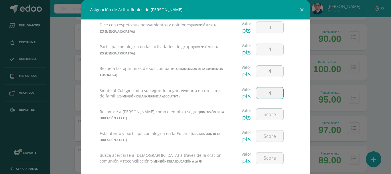
type input "4"
type input "3"
type input "4"
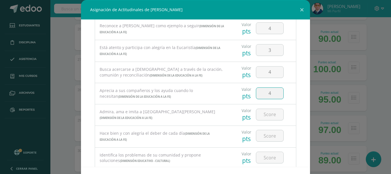
type input "4"
type input "3"
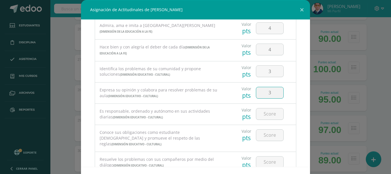
type input "3"
type input "4"
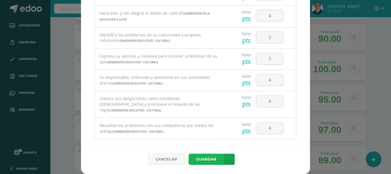
scroll to position [366, 0]
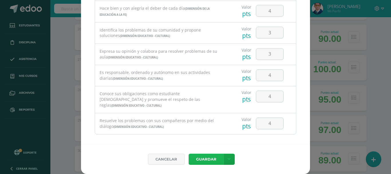
click at [194, 157] on button "Guardar" at bounding box center [206, 158] width 35 height 11
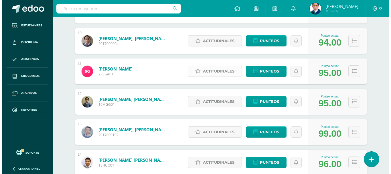
scroll to position [401, 0]
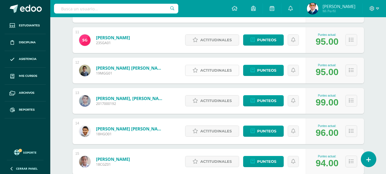
click at [207, 72] on span "Actitudinales" at bounding box center [216, 70] width 31 height 11
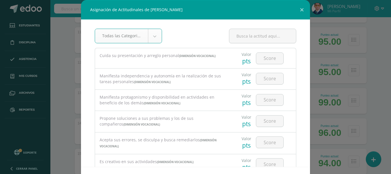
click at [267, 66] on div at bounding box center [269, 58] width 32 height 20
click at [264, 58] on input "number" at bounding box center [269, 58] width 27 height 11
type input "4"
type input "3"
type input "4"
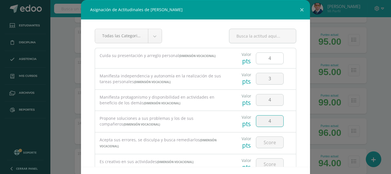
type input "4"
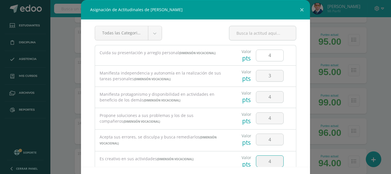
type input "4"
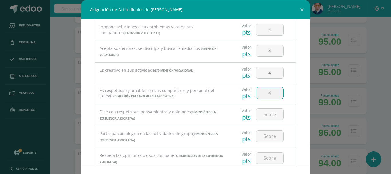
type input "4"
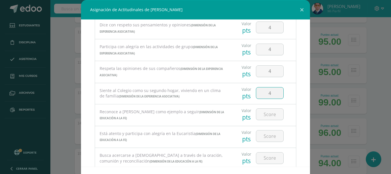
type input "4"
type input "3"
type input "4"
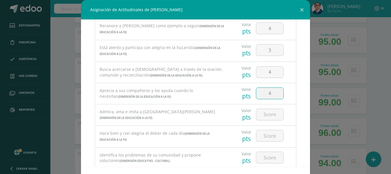
type input "4"
type input "3"
type input "4"
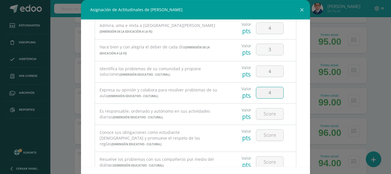
type input "4"
type input "3"
type input "4"
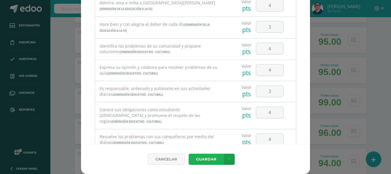
click at [196, 160] on button "Guardar" at bounding box center [206, 158] width 35 height 11
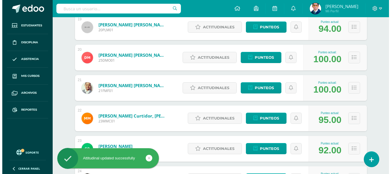
scroll to position [687, 0]
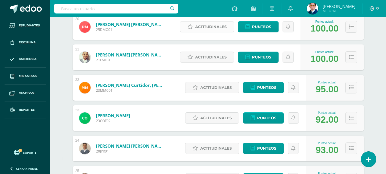
click at [213, 27] on span "Actitudinales" at bounding box center [210, 26] width 31 height 11
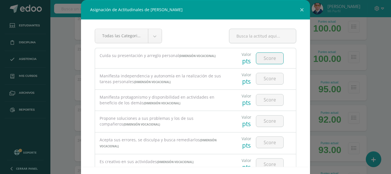
click at [265, 60] on input "number" at bounding box center [269, 58] width 27 height 11
type input "3"
type input "4"
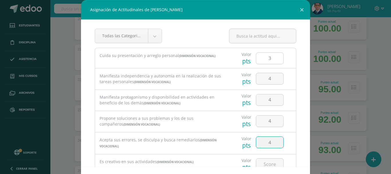
type input "4"
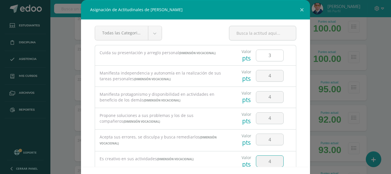
type input "4"
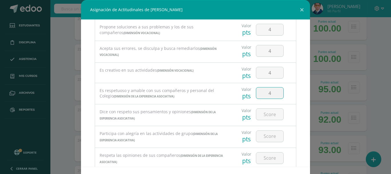
type input "4"
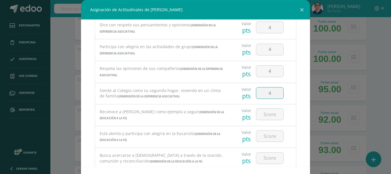
type input "4"
type input "3"
type input "4"
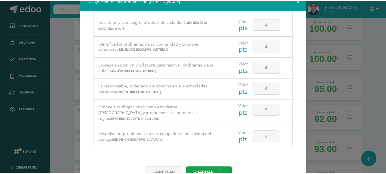
scroll to position [23, 0]
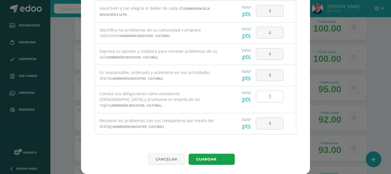
click at [267, 97] on input "3" at bounding box center [269, 96] width 27 height 11
drag, startPoint x: 267, startPoint y: 97, endPoint x: 261, endPoint y: 96, distance: 6.2
click at [261, 96] on input "3" at bounding box center [269, 96] width 27 height 11
click at [189, 153] on button "Guardar" at bounding box center [206, 158] width 35 height 11
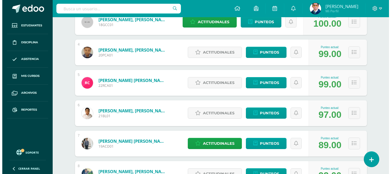
scroll to position [114, 0]
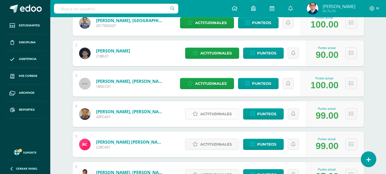
click at [223, 113] on span "Actitudinales" at bounding box center [216, 113] width 31 height 11
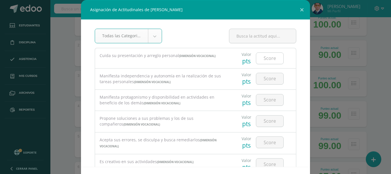
click at [271, 60] on input "number" at bounding box center [269, 58] width 27 height 11
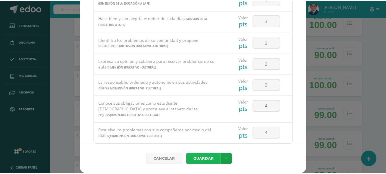
scroll to position [366, 0]
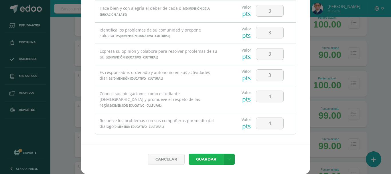
click at [211, 162] on button "Guardar" at bounding box center [206, 158] width 35 height 11
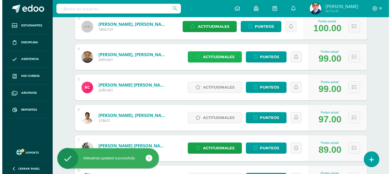
scroll to position [172, 0]
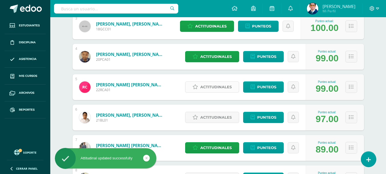
click at [215, 88] on span "Actitudinales" at bounding box center [216, 87] width 31 height 11
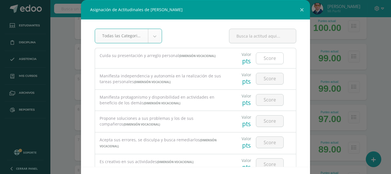
click at [265, 58] on input "number" at bounding box center [269, 58] width 27 height 11
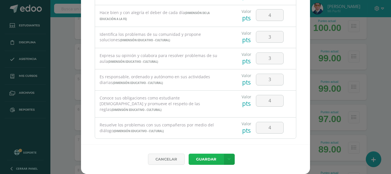
scroll to position [366, 0]
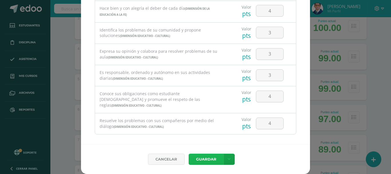
click at [213, 155] on button "Guardar" at bounding box center [206, 158] width 35 height 11
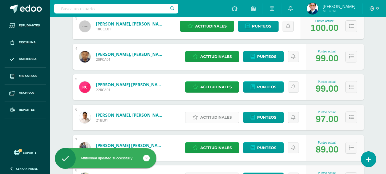
click at [216, 119] on span "Actitudinales" at bounding box center [216, 117] width 31 height 11
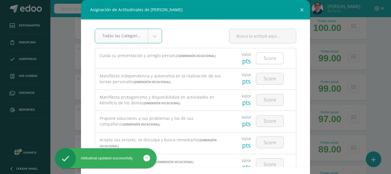
click at [269, 58] on input "number" at bounding box center [269, 58] width 27 height 11
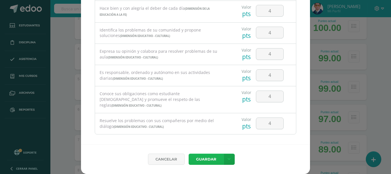
click at [209, 159] on button "Guardar" at bounding box center [206, 158] width 35 height 11
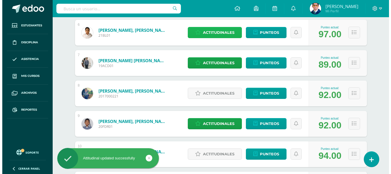
scroll to position [286, 0]
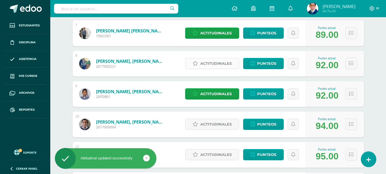
click at [230, 65] on span "Actitudinales" at bounding box center [216, 63] width 31 height 11
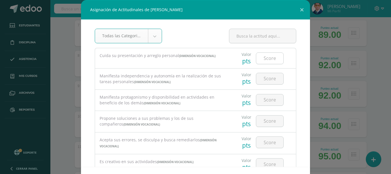
click at [267, 57] on input "number" at bounding box center [269, 58] width 27 height 11
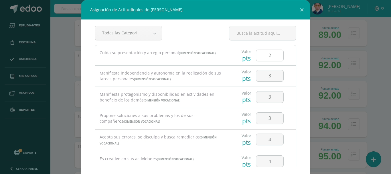
scroll to position [91, 0]
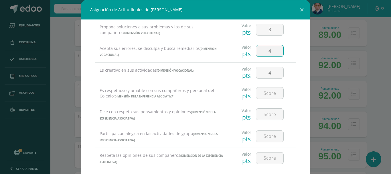
drag, startPoint x: 271, startPoint y: 51, endPoint x: 257, endPoint y: 48, distance: 14.0
click at [257, 49] on input "4" at bounding box center [269, 50] width 27 height 11
click at [268, 95] on input "number" at bounding box center [269, 92] width 27 height 11
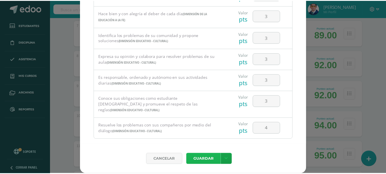
scroll to position [366, 0]
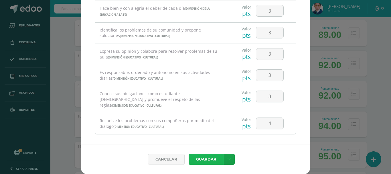
click at [197, 157] on button "Guardar" at bounding box center [206, 158] width 35 height 11
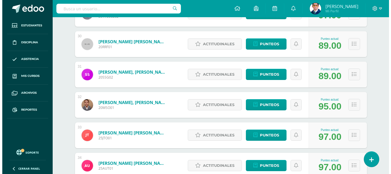
scroll to position [1001, 0]
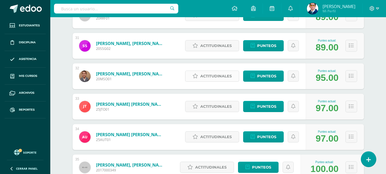
click at [227, 76] on span "Actitudinales" at bounding box center [216, 76] width 31 height 11
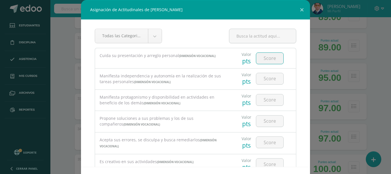
click at [266, 59] on input "number" at bounding box center [269, 58] width 27 height 11
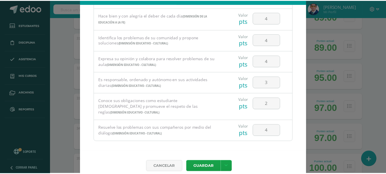
scroll to position [23, 0]
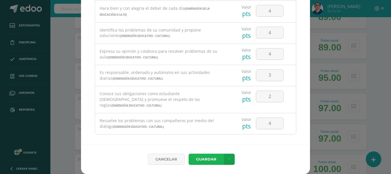
click at [205, 157] on button "Guardar" at bounding box center [206, 158] width 35 height 11
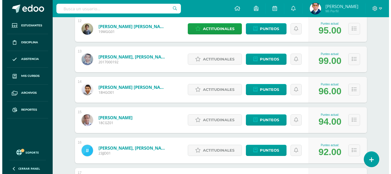
scroll to position [445, 0]
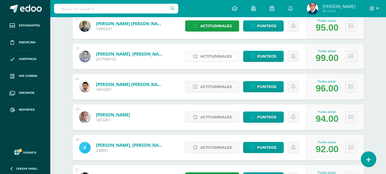
click at [230, 53] on span "Actitudinales" at bounding box center [216, 56] width 31 height 11
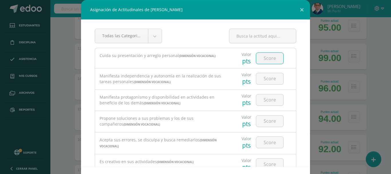
click at [264, 59] on input "number" at bounding box center [269, 58] width 27 height 11
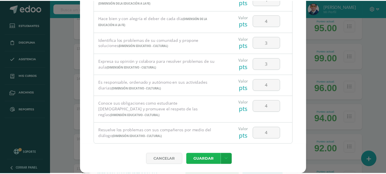
scroll to position [366, 0]
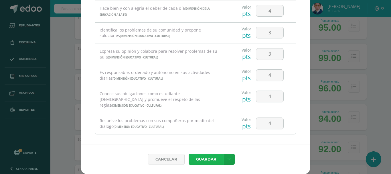
click at [216, 162] on button "Guardar" at bounding box center [206, 158] width 35 height 11
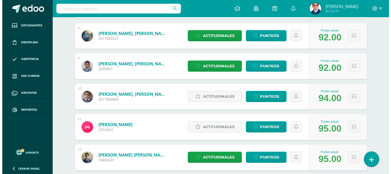
scroll to position [315, 0]
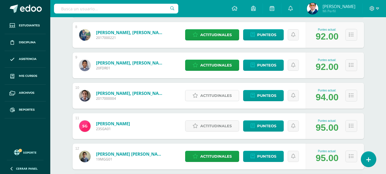
click at [230, 98] on span "Actitudinales" at bounding box center [216, 95] width 31 height 11
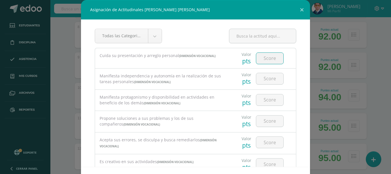
click at [259, 59] on input "number" at bounding box center [269, 58] width 27 height 11
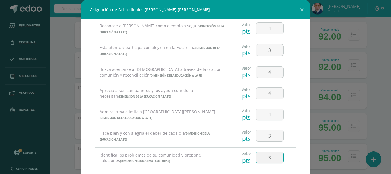
scroll to position [350, 0]
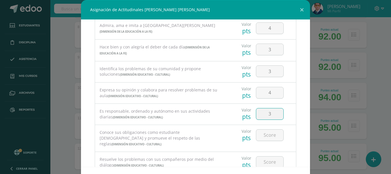
click at [264, 113] on input "3" at bounding box center [269, 113] width 27 height 11
drag, startPoint x: 266, startPoint y: 137, endPoint x: 263, endPoint y: 137, distance: 3.1
click at [263, 137] on input "3" at bounding box center [269, 134] width 27 height 11
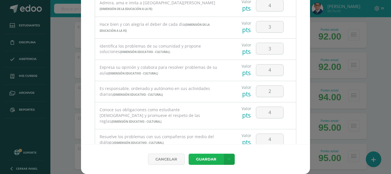
click at [213, 160] on button "Guardar" at bounding box center [206, 158] width 35 height 11
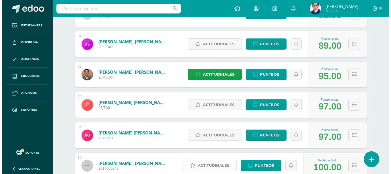
scroll to position [1046, 0]
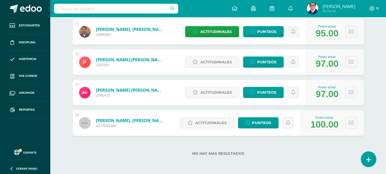
click at [207, 99] on div "Actitudinales Punteos" at bounding box center [245, 93] width 124 height 26
click at [206, 93] on span "Actitudinales" at bounding box center [216, 92] width 31 height 11
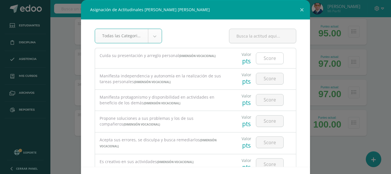
click at [256, 61] on input "number" at bounding box center [269, 58] width 27 height 11
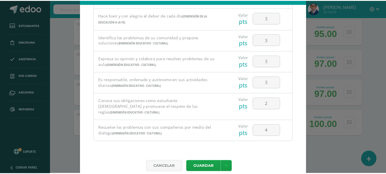
scroll to position [23, 0]
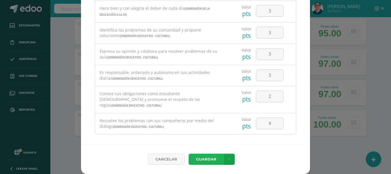
click at [213, 159] on button "Guardar" at bounding box center [206, 158] width 35 height 11
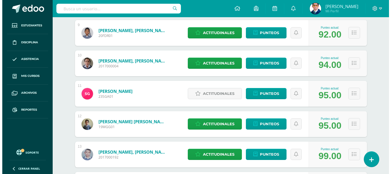
scroll to position [372, 0]
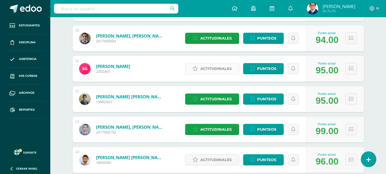
click at [214, 69] on span "Actitudinales" at bounding box center [216, 68] width 31 height 11
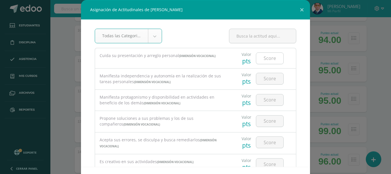
click at [257, 59] on input "number" at bounding box center [269, 58] width 27 height 11
drag, startPoint x: 266, startPoint y: 79, endPoint x: 257, endPoint y: 77, distance: 9.9
click at [257, 77] on input "3" at bounding box center [269, 78] width 27 height 11
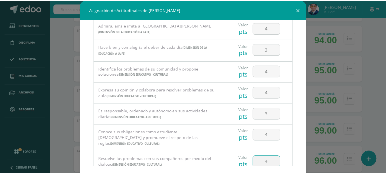
scroll to position [23, 0]
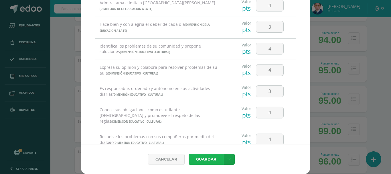
click at [194, 160] on button "Guardar" at bounding box center [206, 158] width 35 height 11
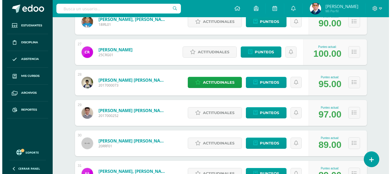
scroll to position [874, 0]
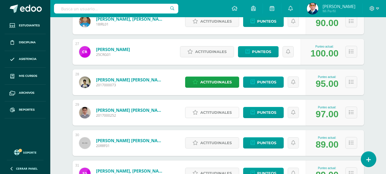
click at [218, 115] on span "Actitudinales" at bounding box center [216, 112] width 31 height 11
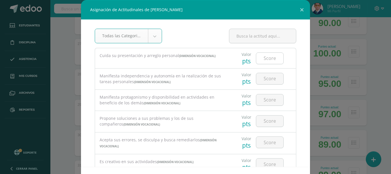
click at [267, 60] on input "number" at bounding box center [269, 58] width 27 height 11
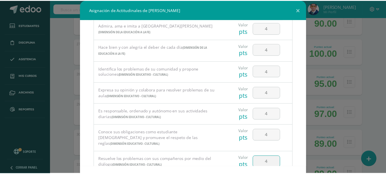
scroll to position [23, 0]
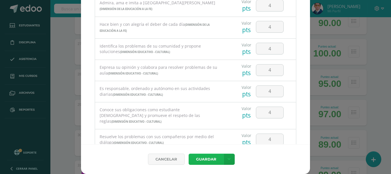
click at [206, 162] on button "Guardar" at bounding box center [206, 158] width 35 height 11
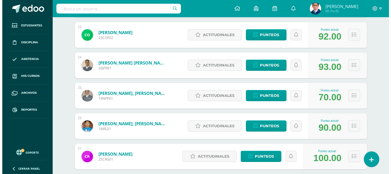
scroll to position [760, 0]
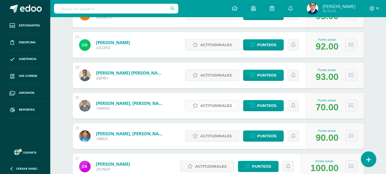
click at [217, 110] on span "Actitudinales" at bounding box center [216, 105] width 31 height 11
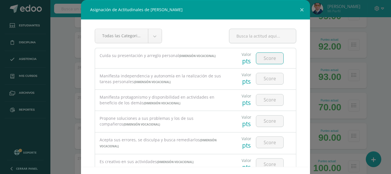
click at [256, 57] on input "number" at bounding box center [269, 58] width 27 height 11
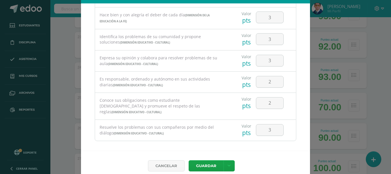
scroll to position [23, 0]
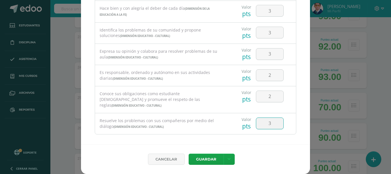
drag, startPoint x: 269, startPoint y: 118, endPoint x: 258, endPoint y: 120, distance: 11.3
click at [258, 120] on input "3" at bounding box center [269, 123] width 27 height 11
click at [205, 156] on button "Guardar" at bounding box center [206, 158] width 35 height 11
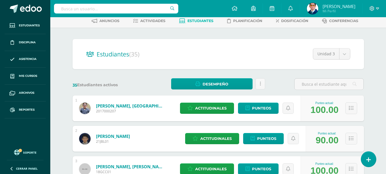
scroll to position [0, 0]
